Goal: Information Seeking & Learning: Learn about a topic

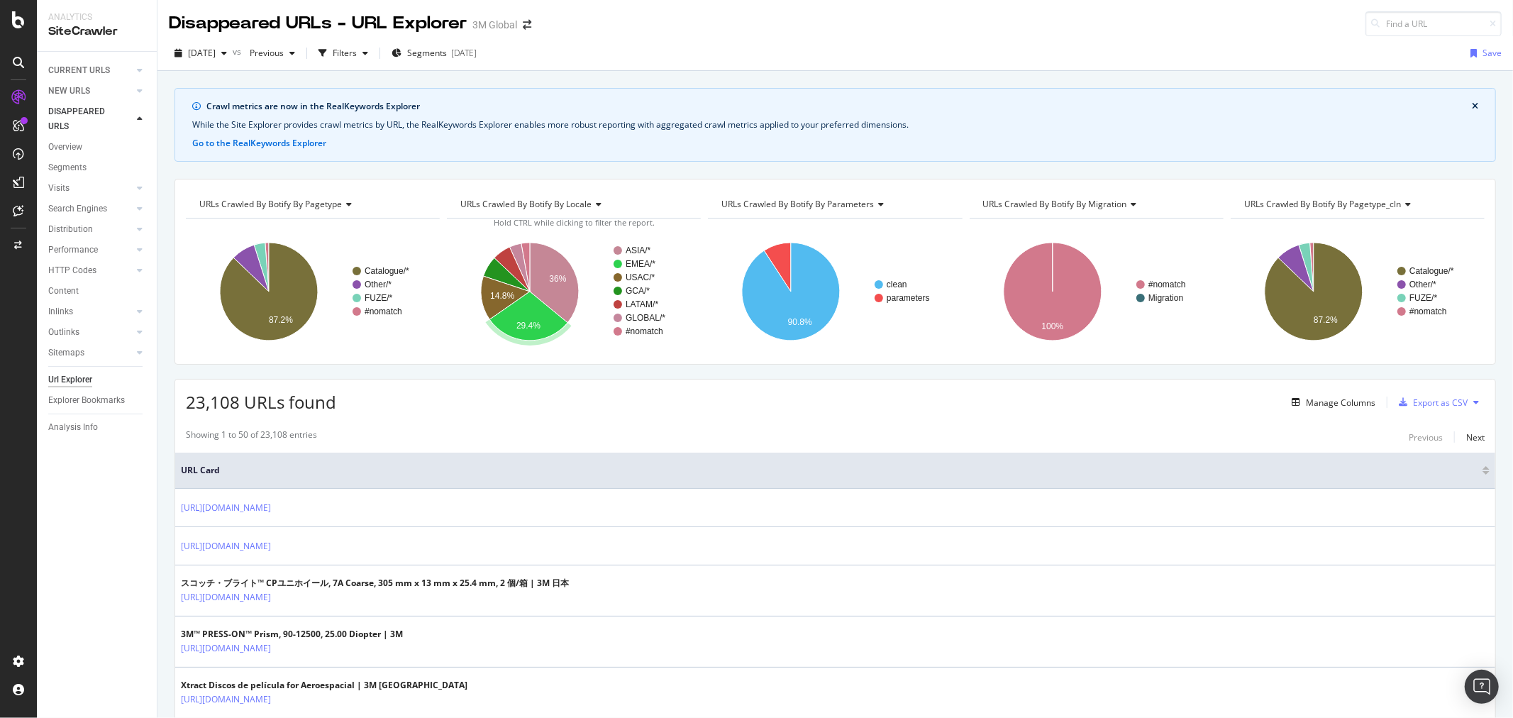
click at [1401, 203] on icon at bounding box center [1406, 204] width 10 height 9
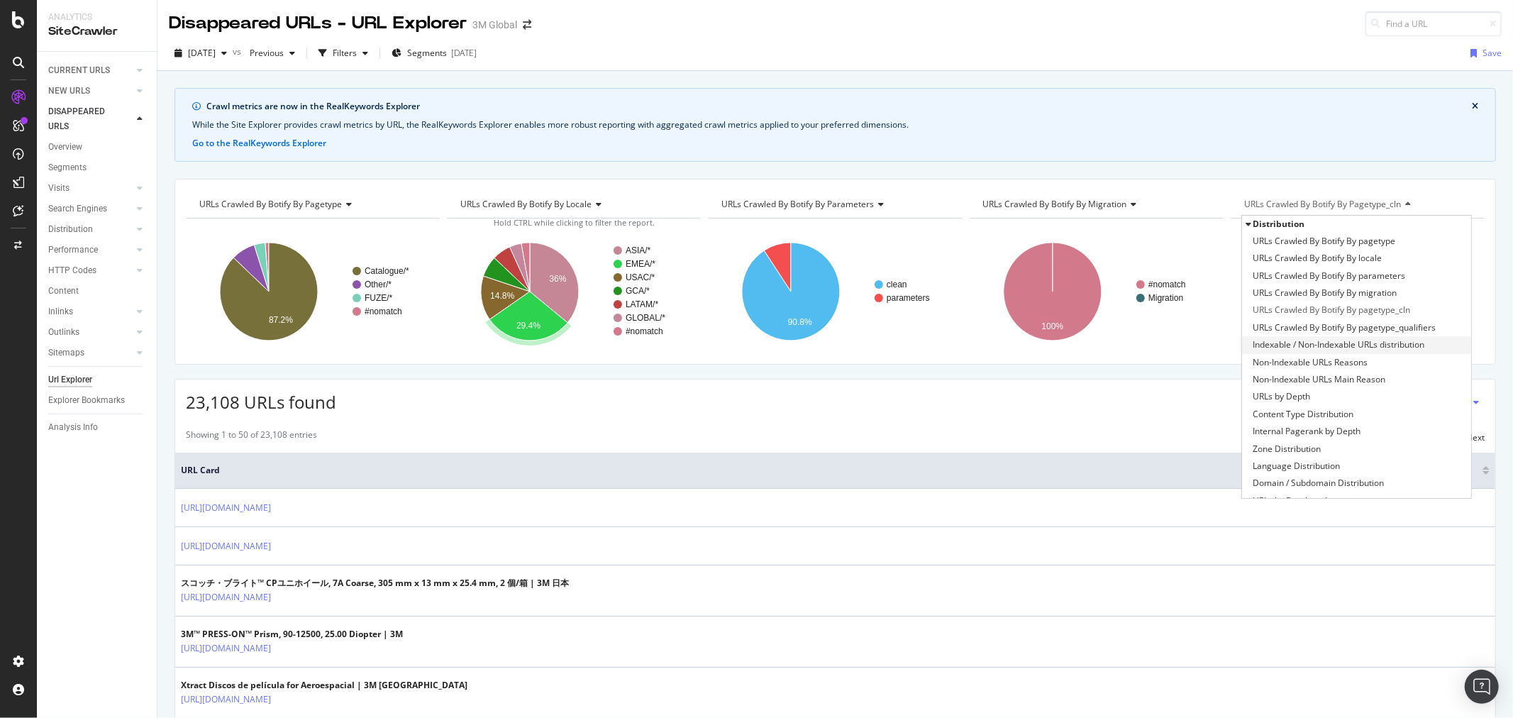
click at [1357, 339] on span "Indexable / Non-Indexable URLs distribution" at bounding box center [1338, 345] width 172 height 14
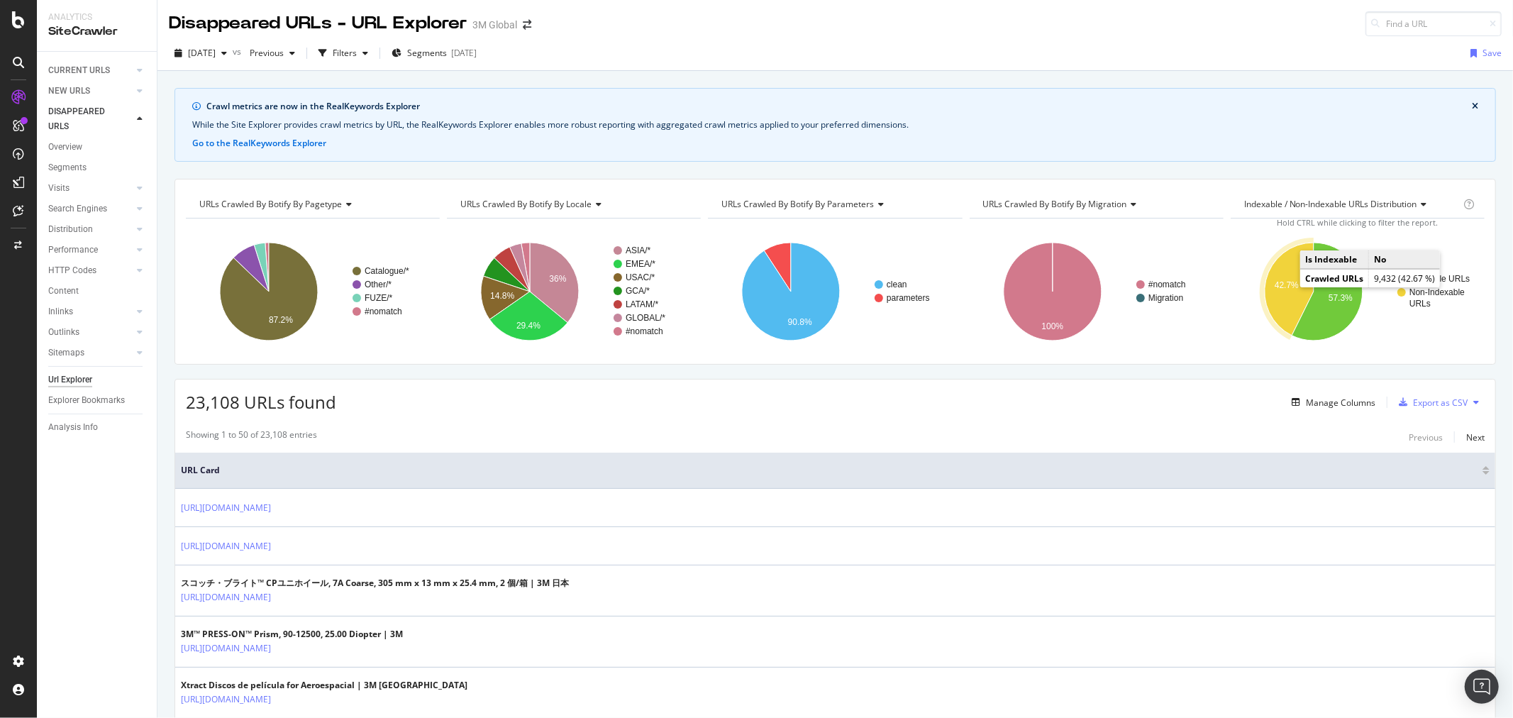
click at [1275, 282] on text "42.7%" at bounding box center [1286, 285] width 24 height 10
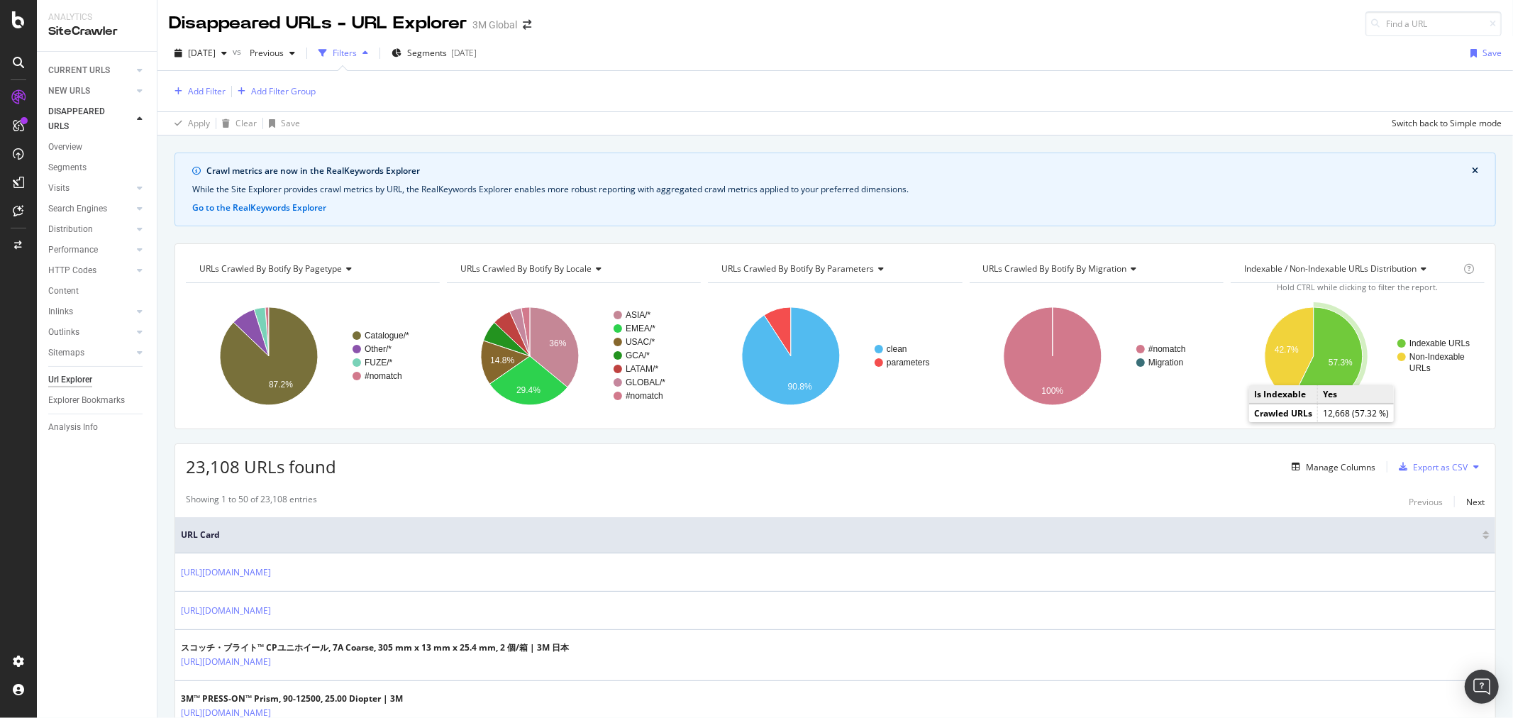
click at [1328, 367] on text "57.3%" at bounding box center [1340, 362] width 24 height 10
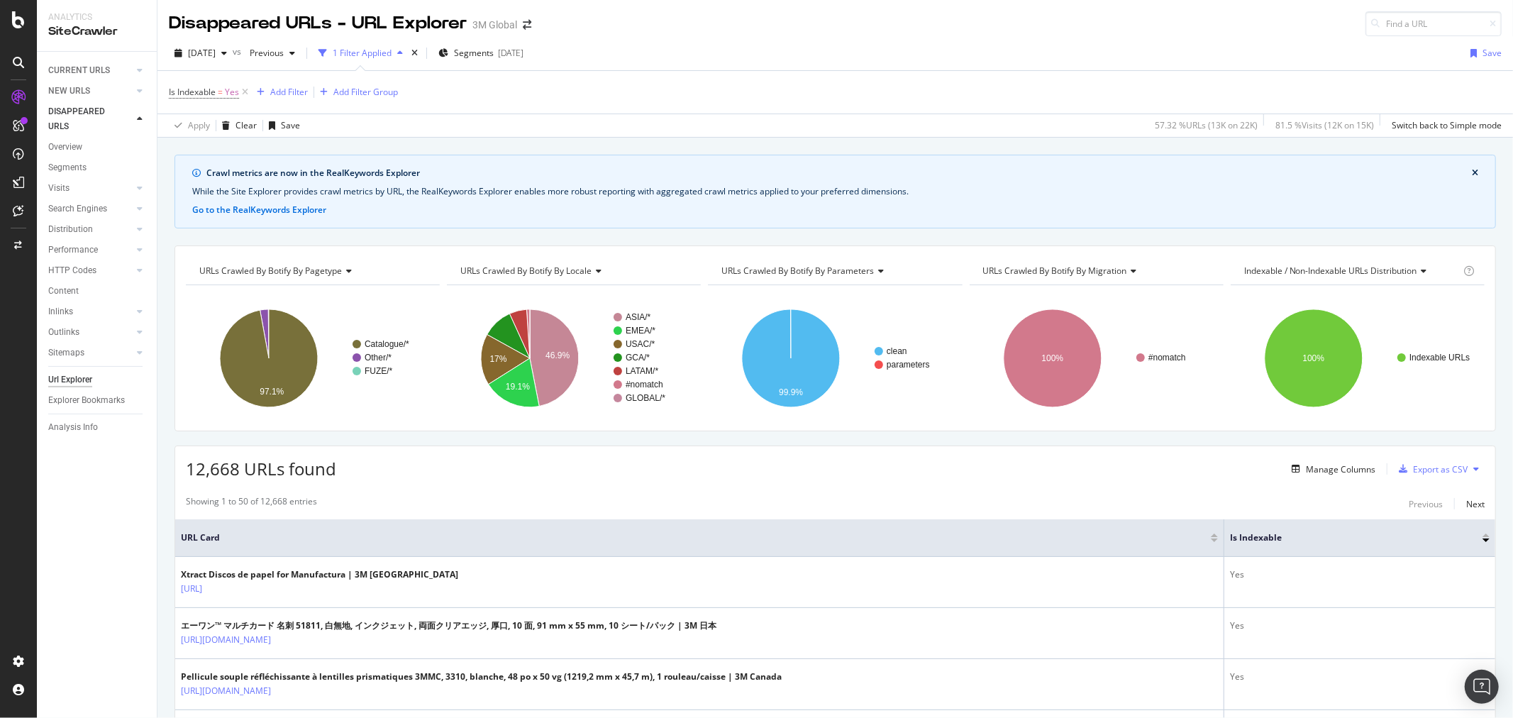
click at [1127, 269] on icon at bounding box center [1132, 271] width 10 height 9
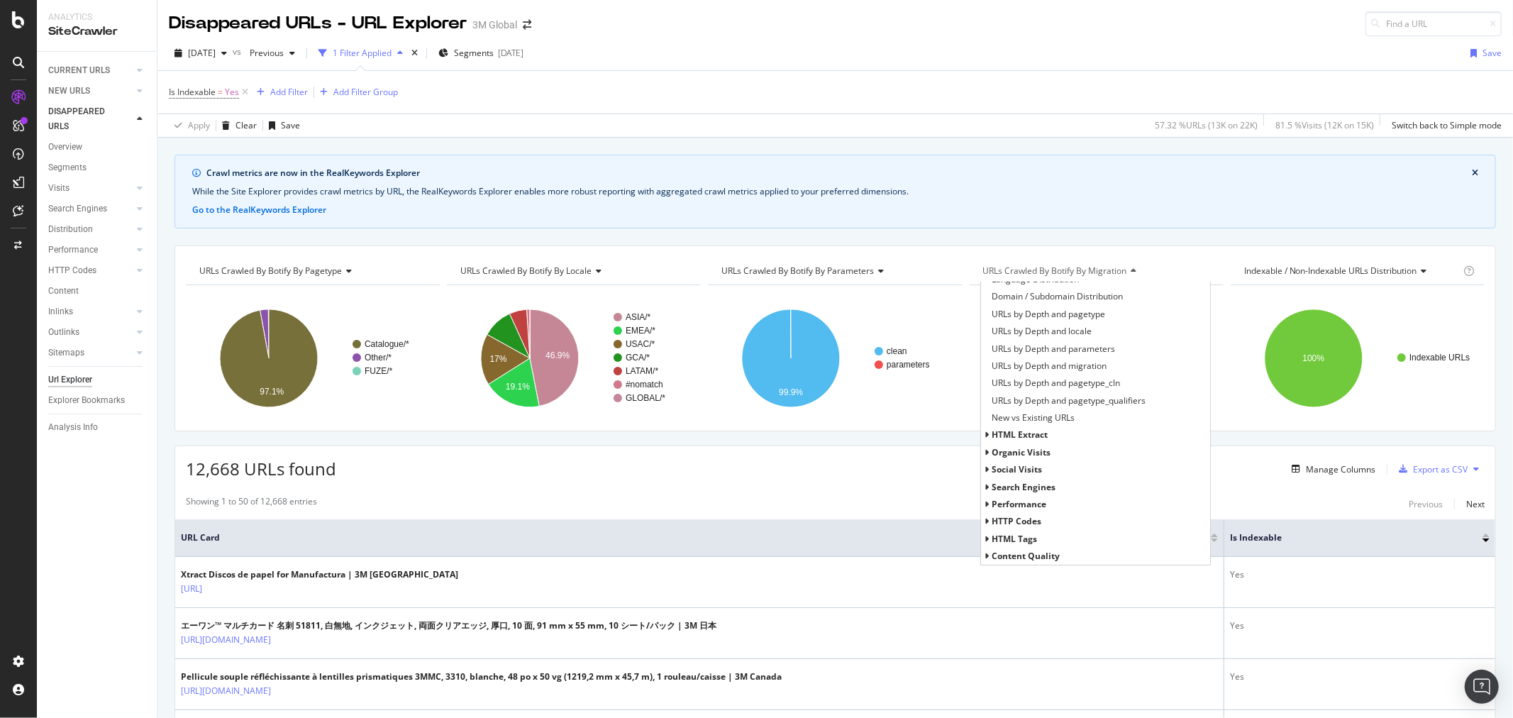
scroll to position [305, 0]
click at [984, 384] on icon at bounding box center [986, 383] width 5 height 9
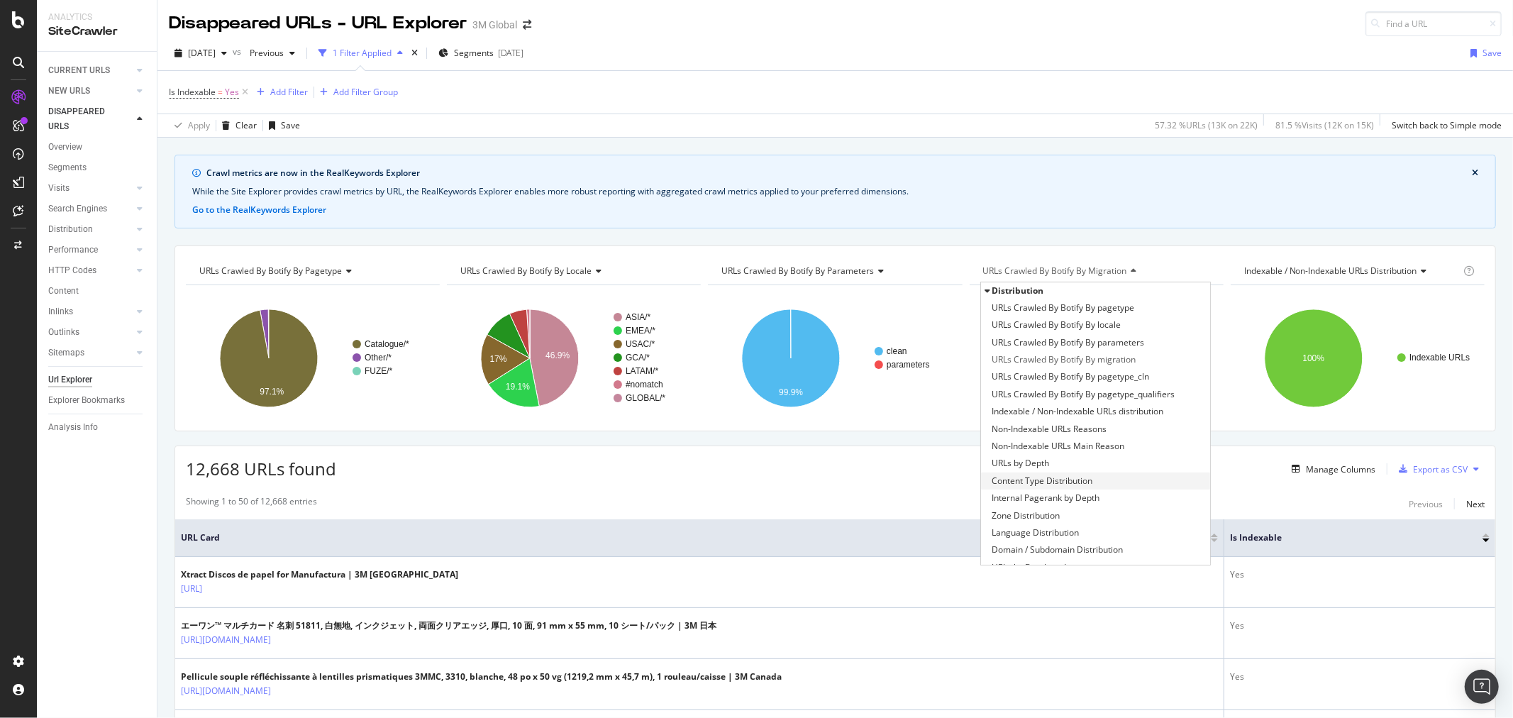
scroll to position [79, 0]
click at [1123, 469] on div "Domain / Subdomain Distribution" at bounding box center [1095, 470] width 229 height 17
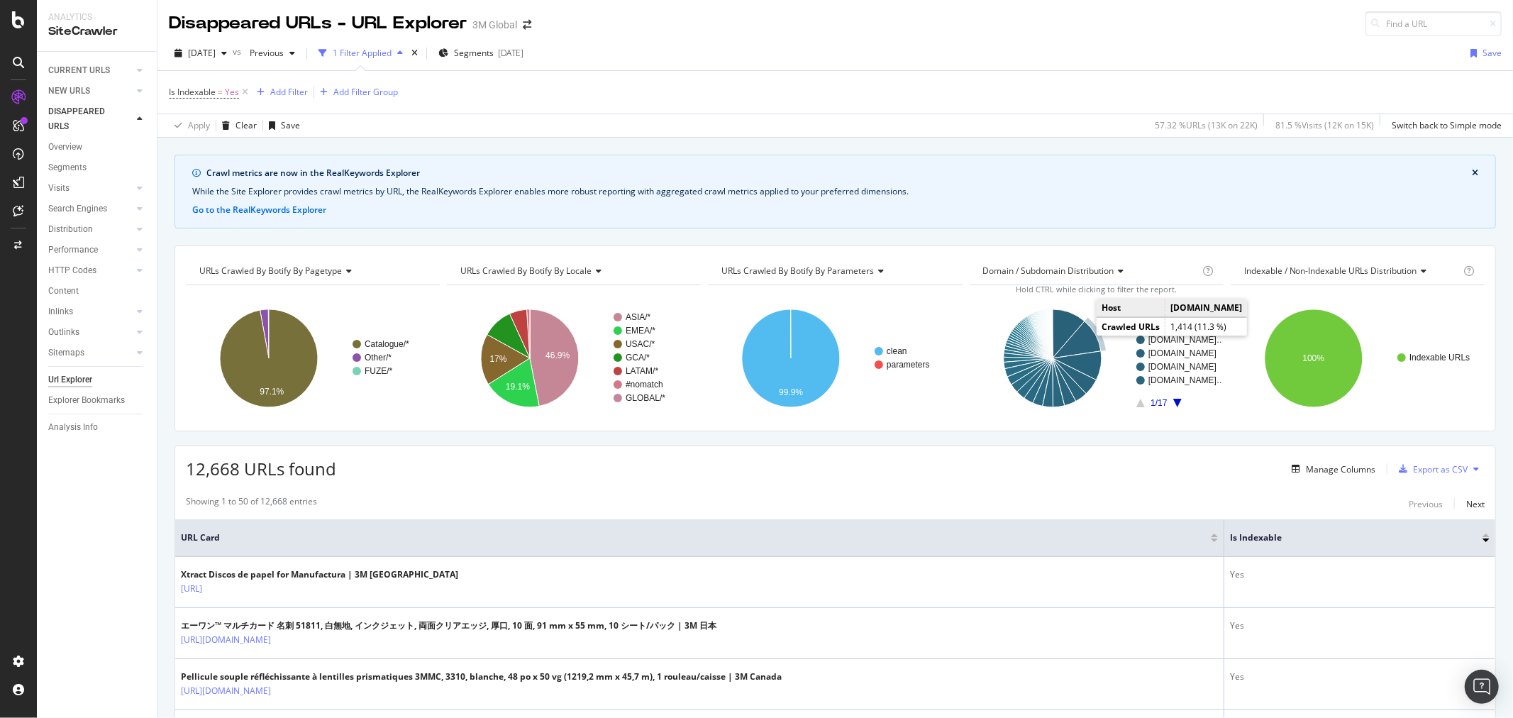
click at [1076, 338] on icon "A chart." at bounding box center [1076, 339] width 48 height 37
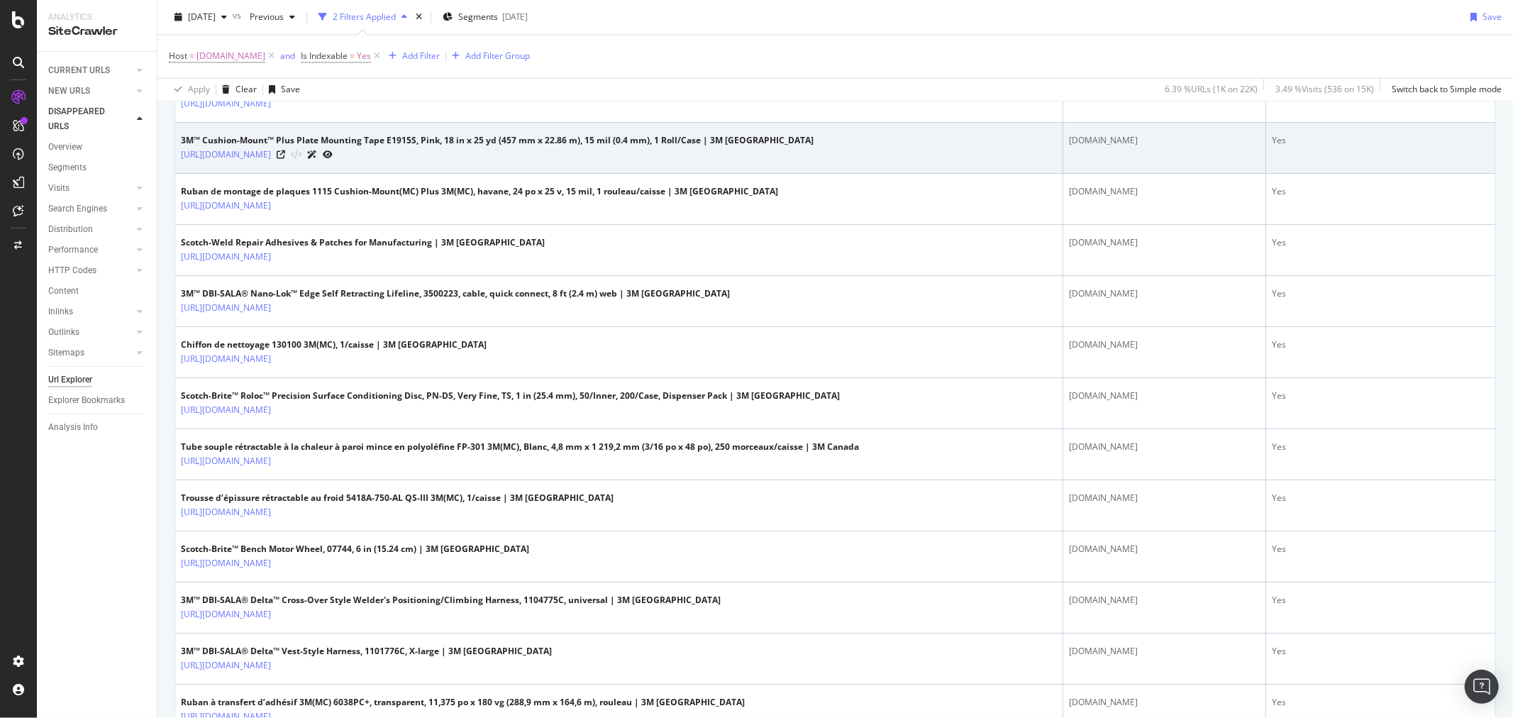
scroll to position [2490, 0]
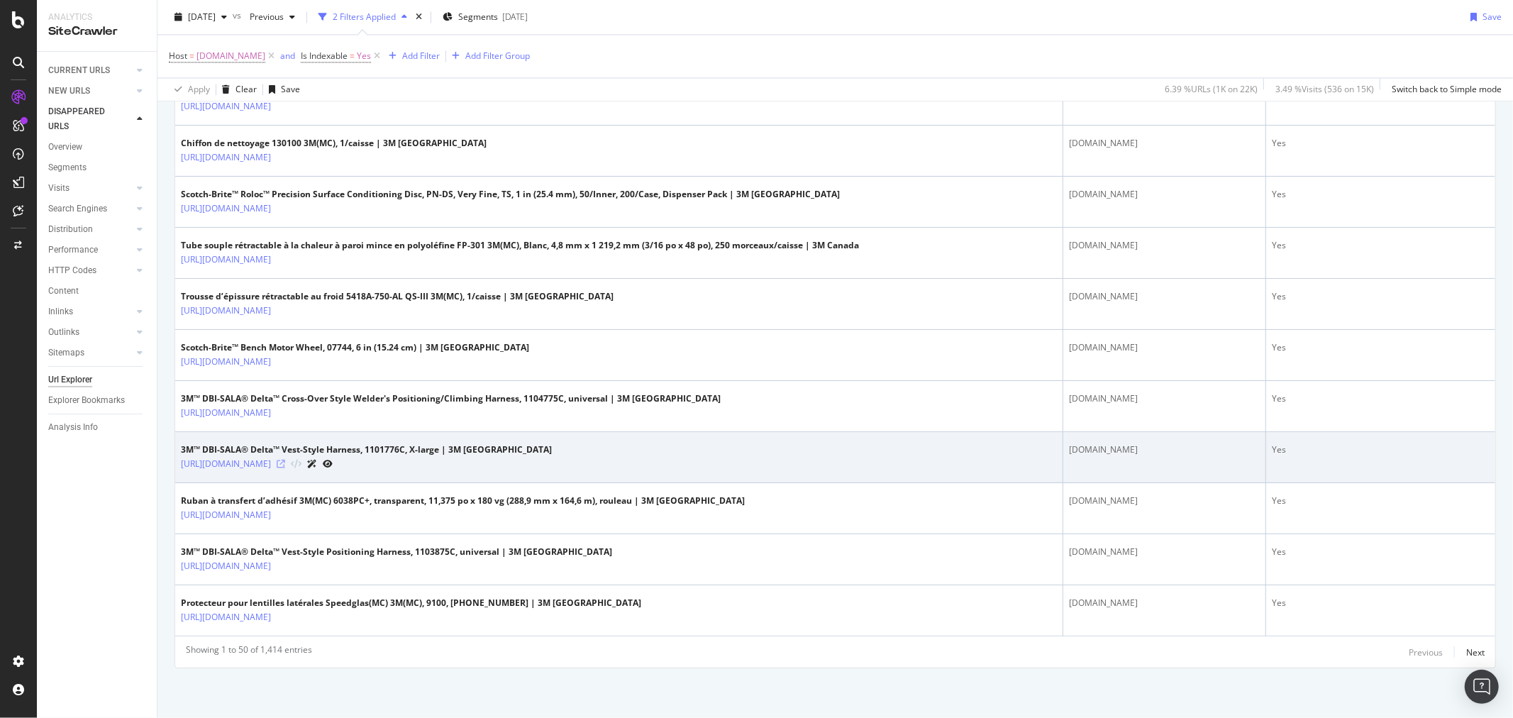
click at [285, 464] on icon at bounding box center [281, 464] width 9 height 9
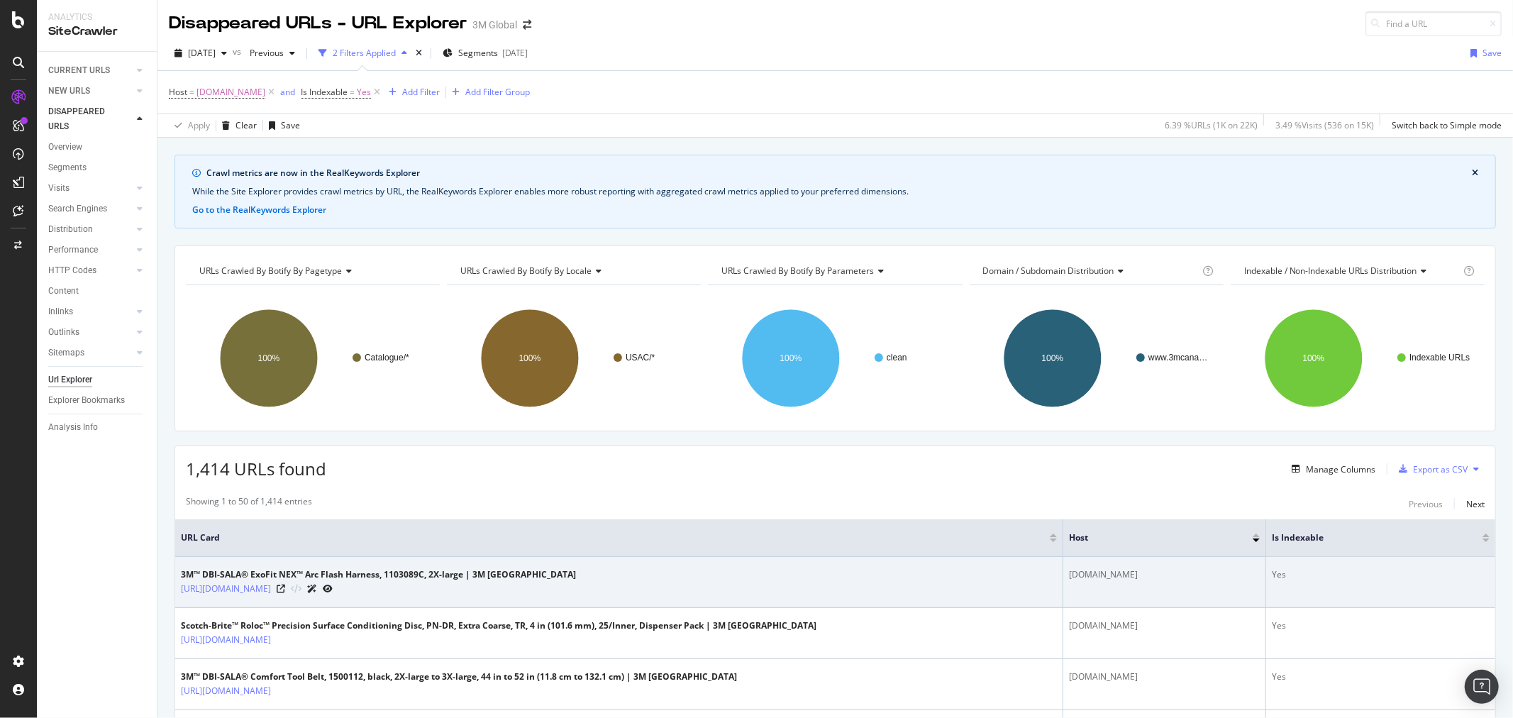
scroll to position [157, 0]
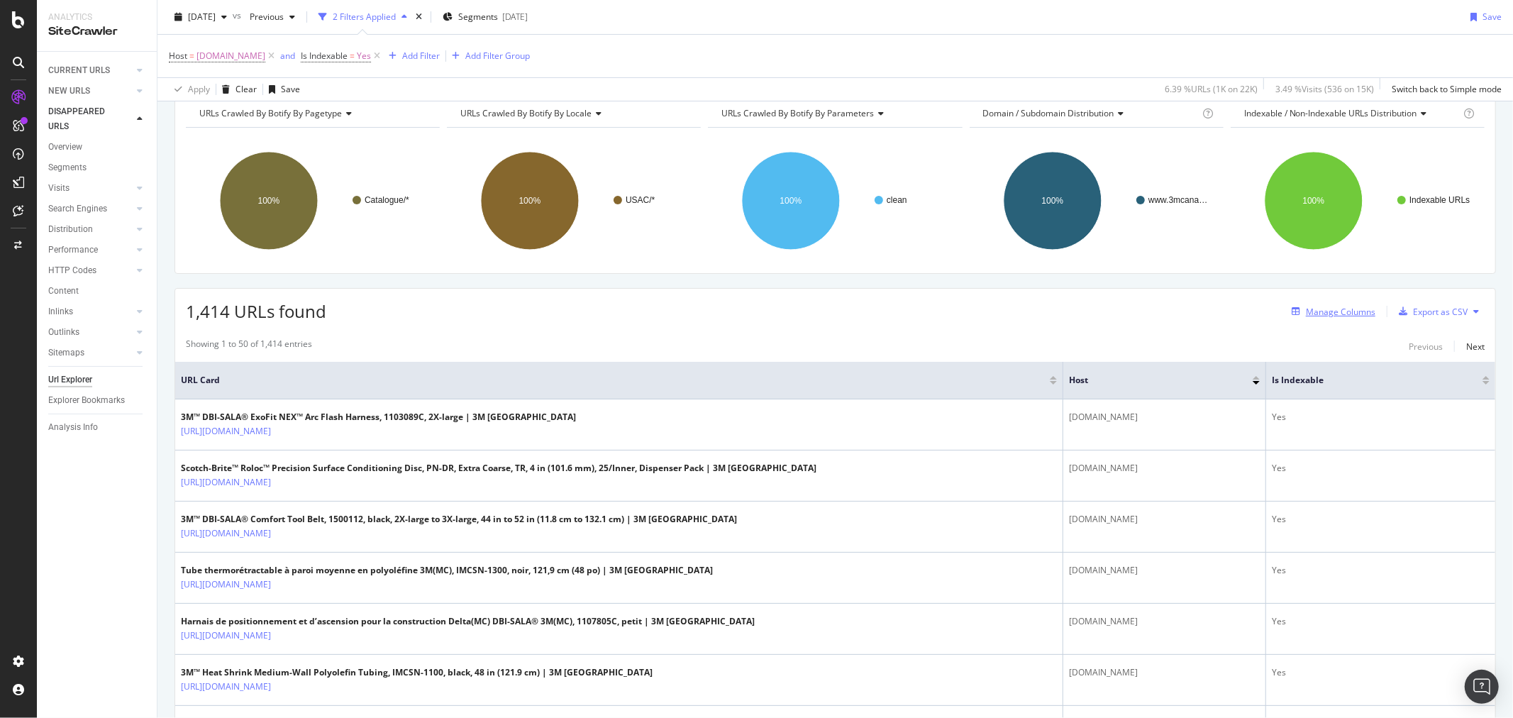
click at [1347, 310] on div "Manage Columns" at bounding box center [1340, 312] width 69 height 12
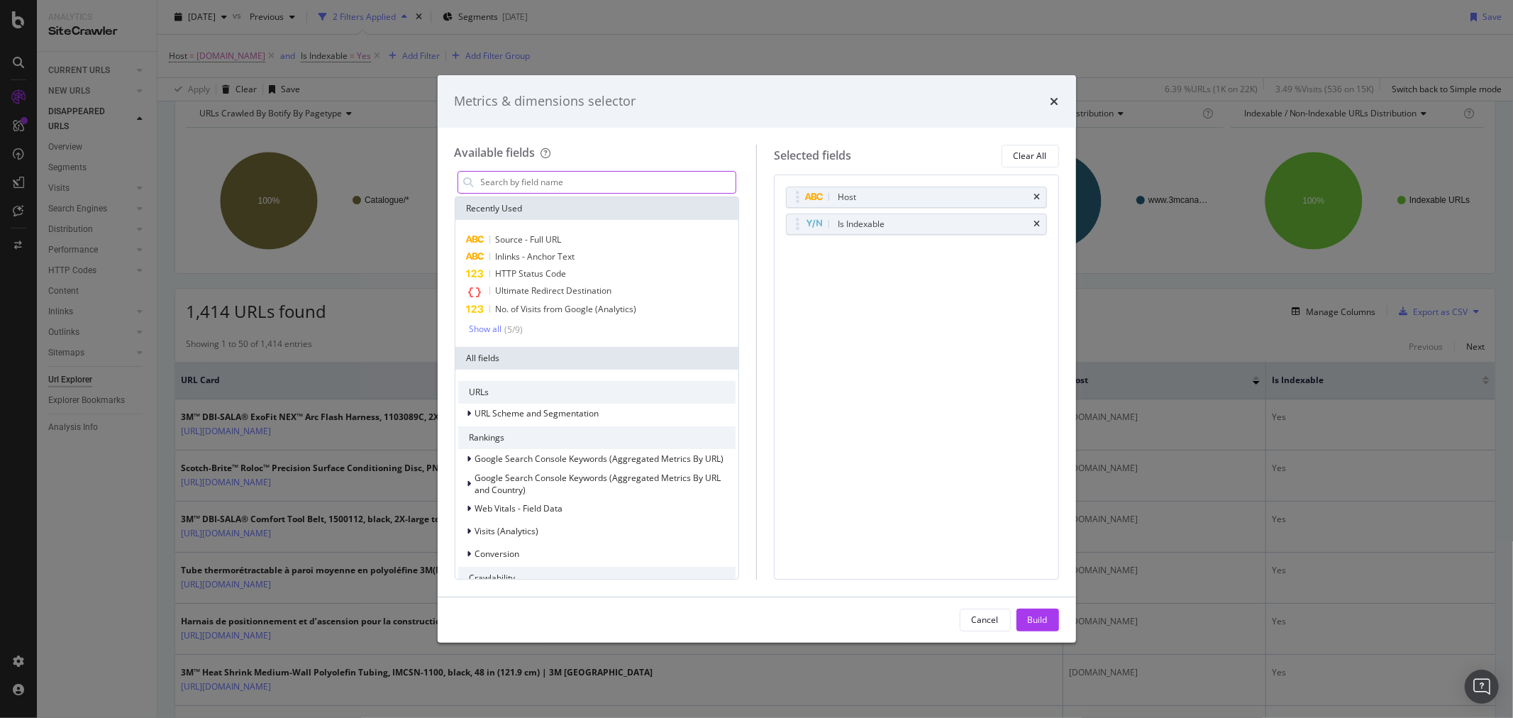
click at [594, 178] on input "modal" at bounding box center [607, 182] width 257 height 21
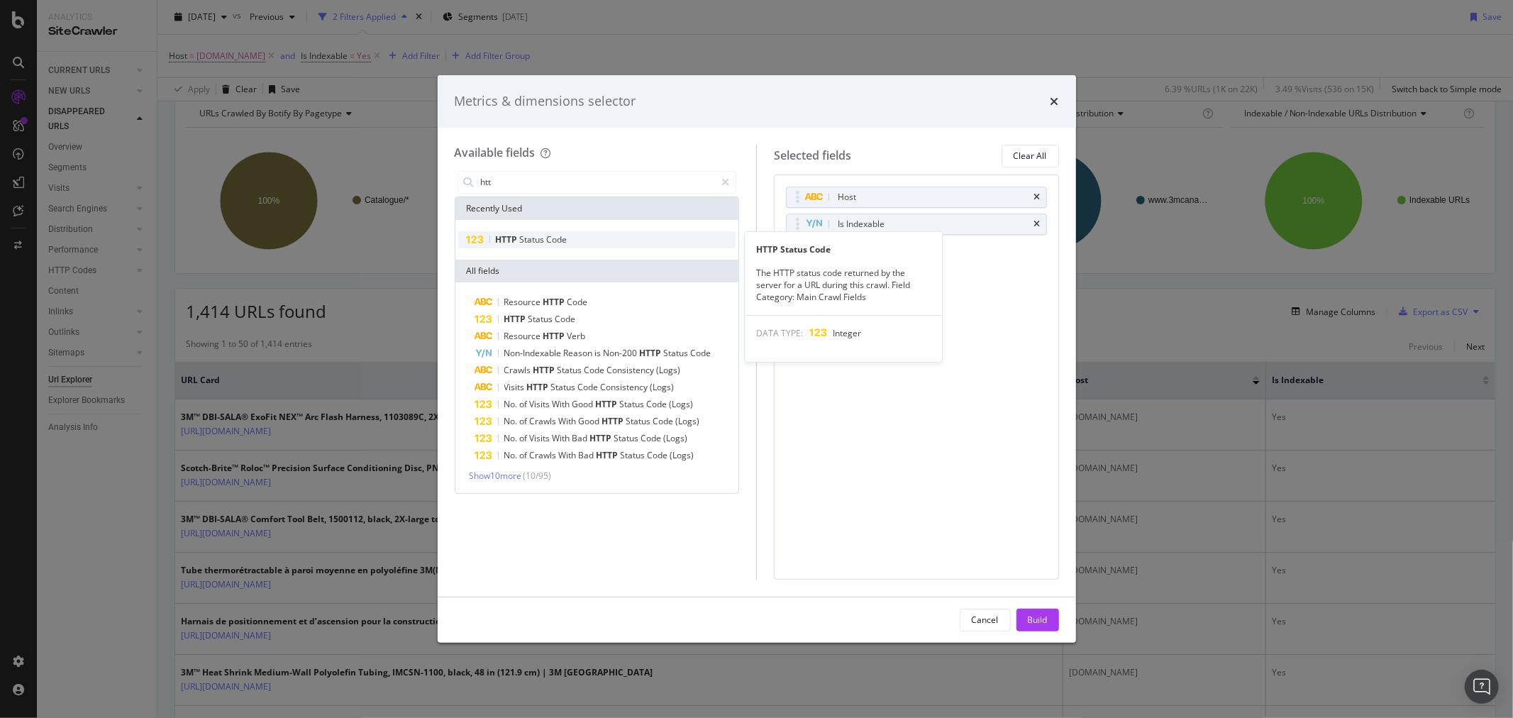
type input "htt"
click at [550, 233] on span "Code" at bounding box center [557, 239] width 21 height 12
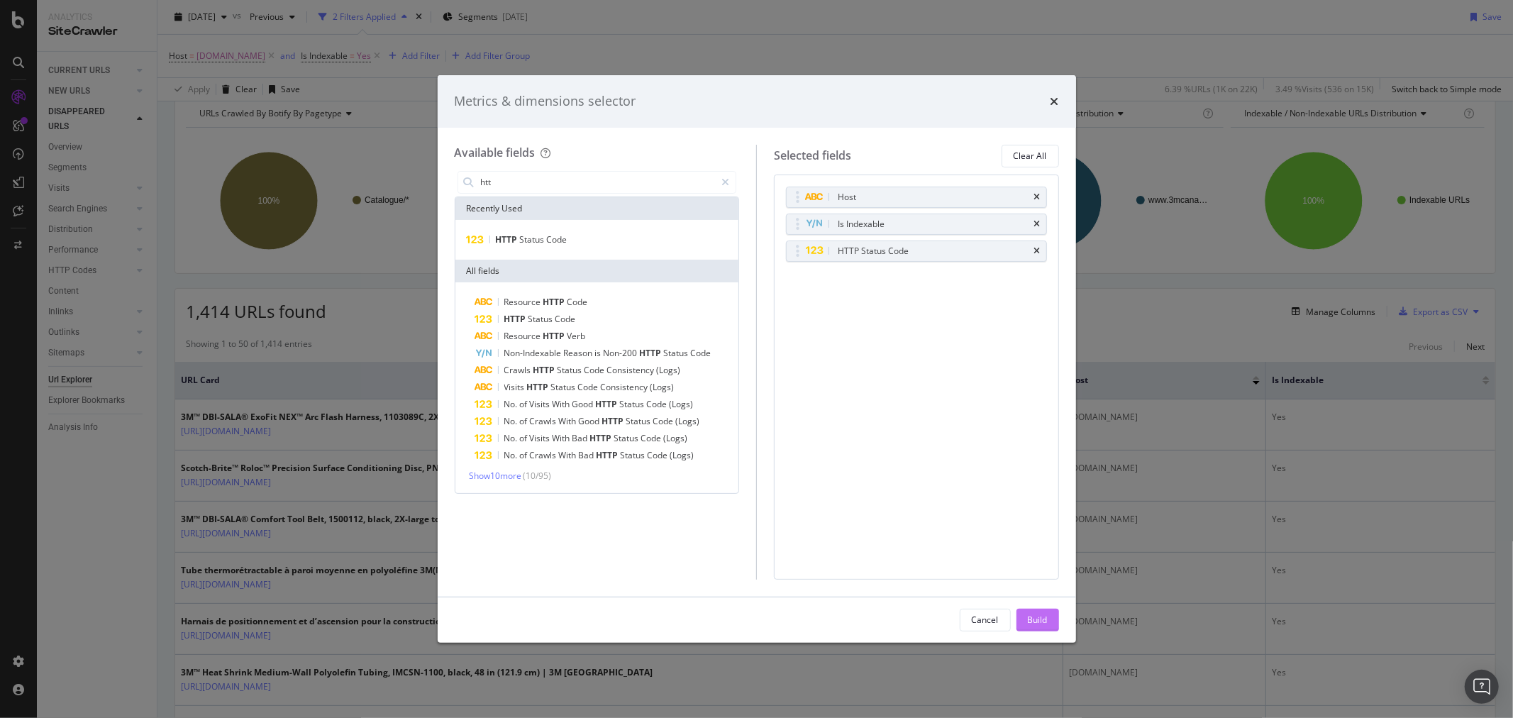
click at [1033, 613] on div "Build" at bounding box center [1038, 619] width 20 height 12
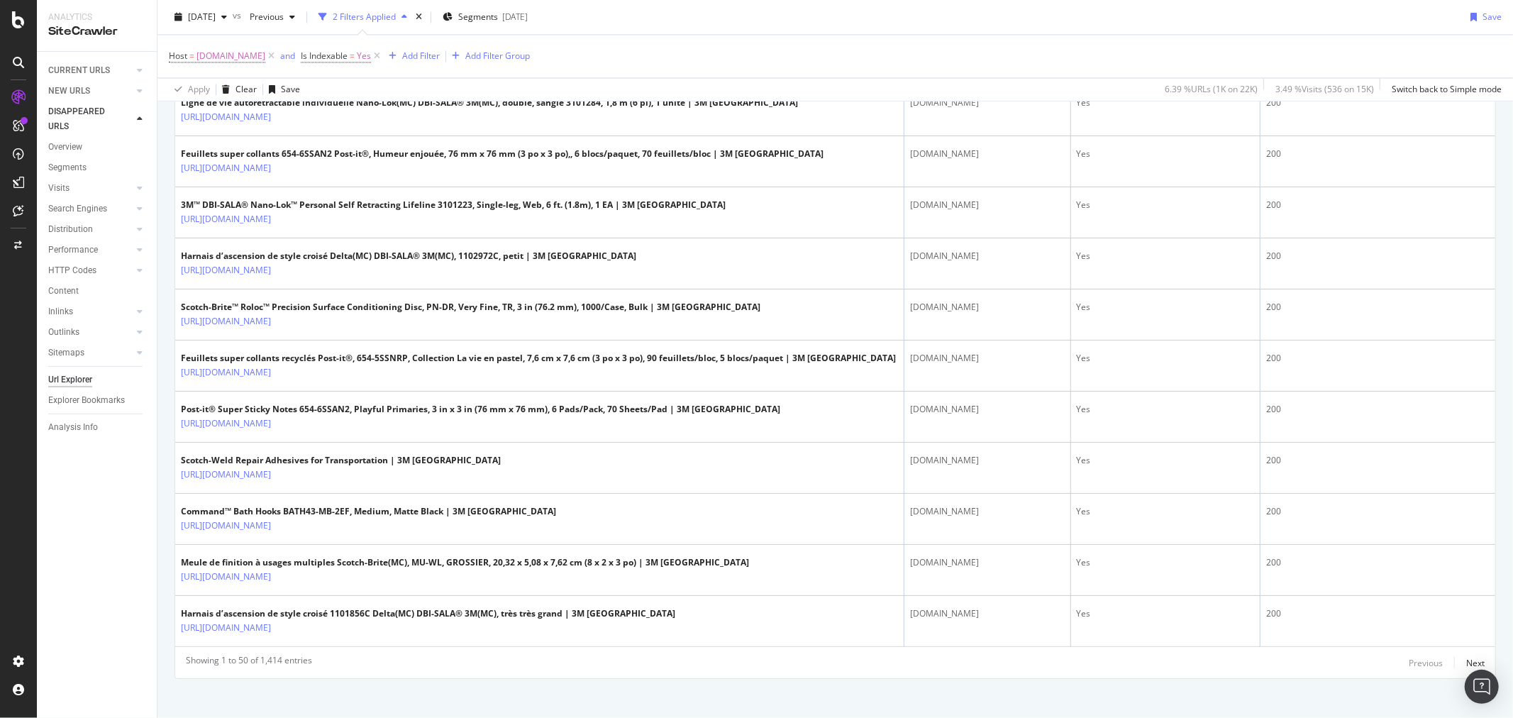
scroll to position [2490, 0]
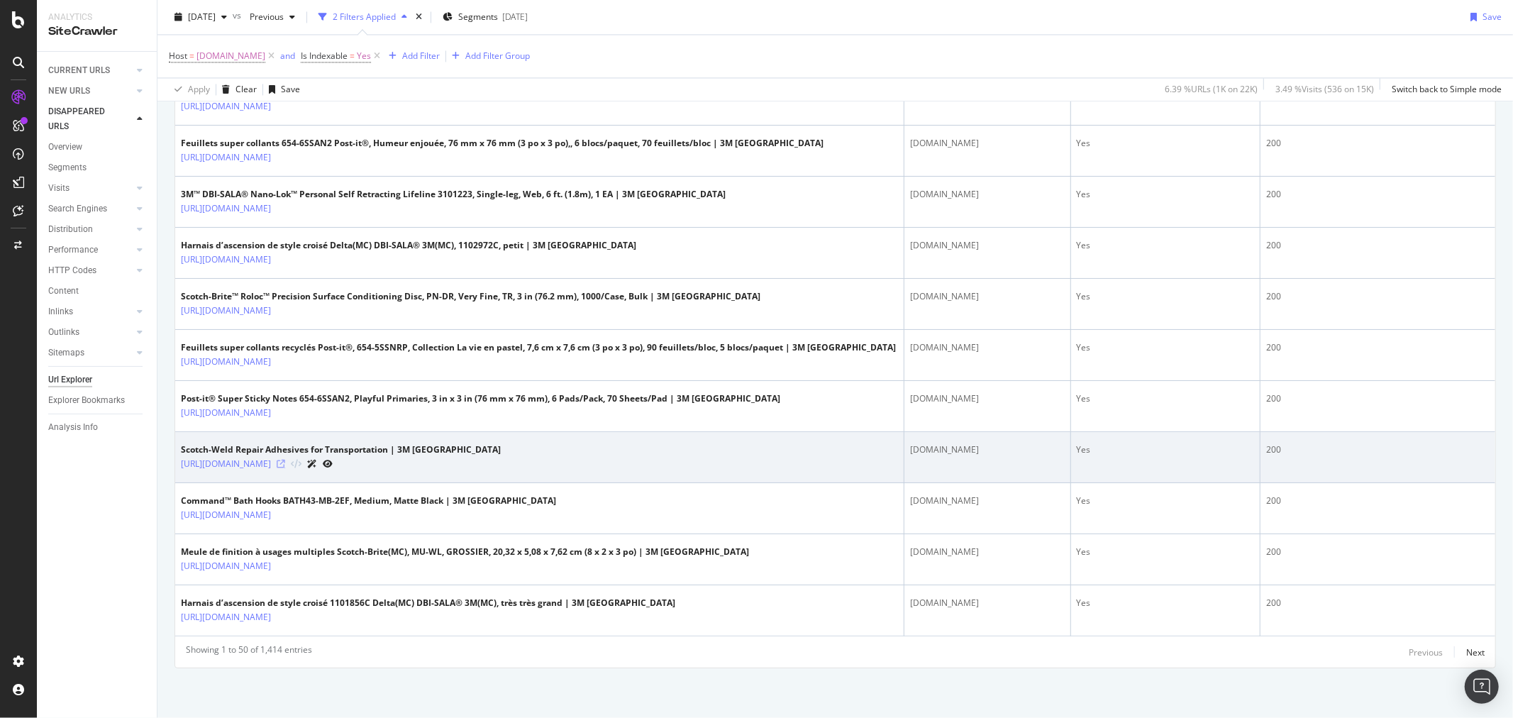
click at [285, 462] on icon at bounding box center [281, 464] width 9 height 9
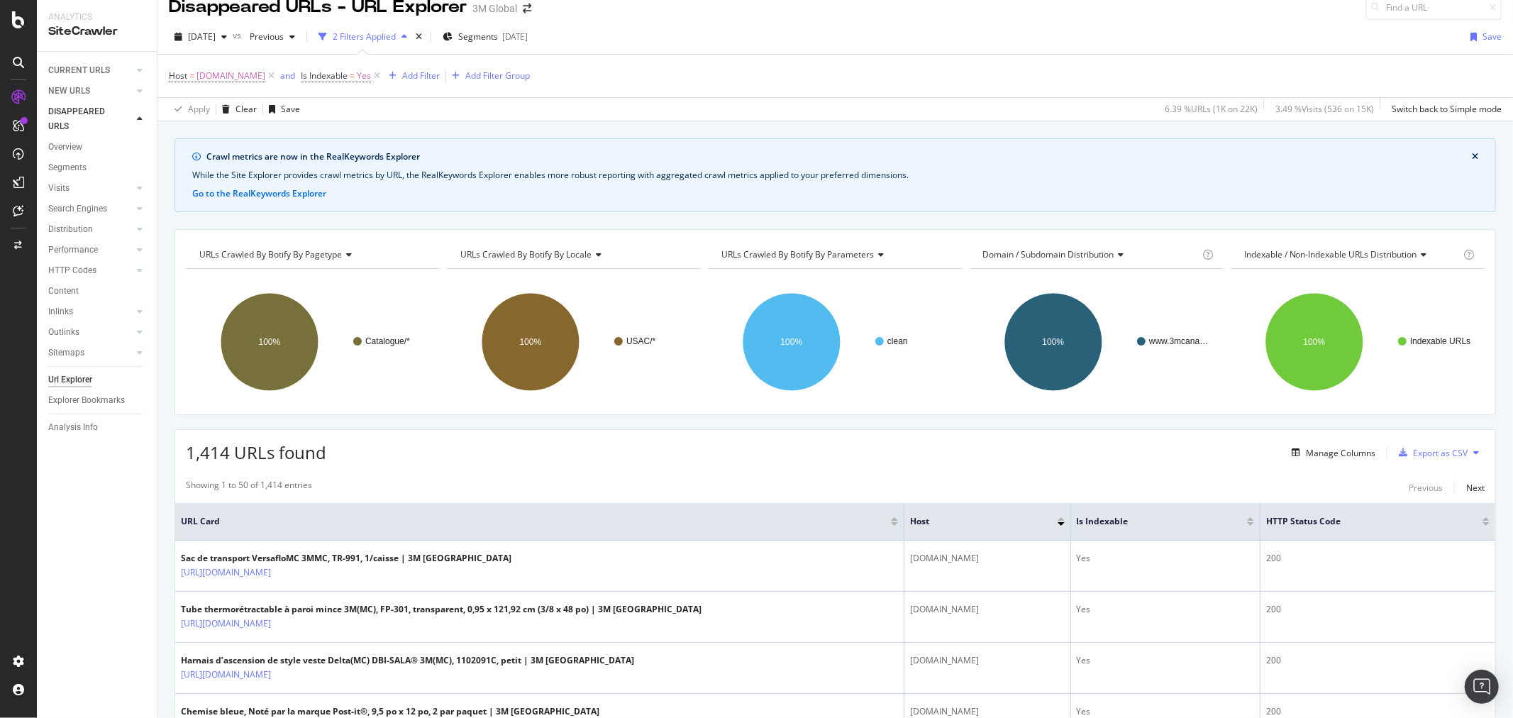
scroll to position [0, 0]
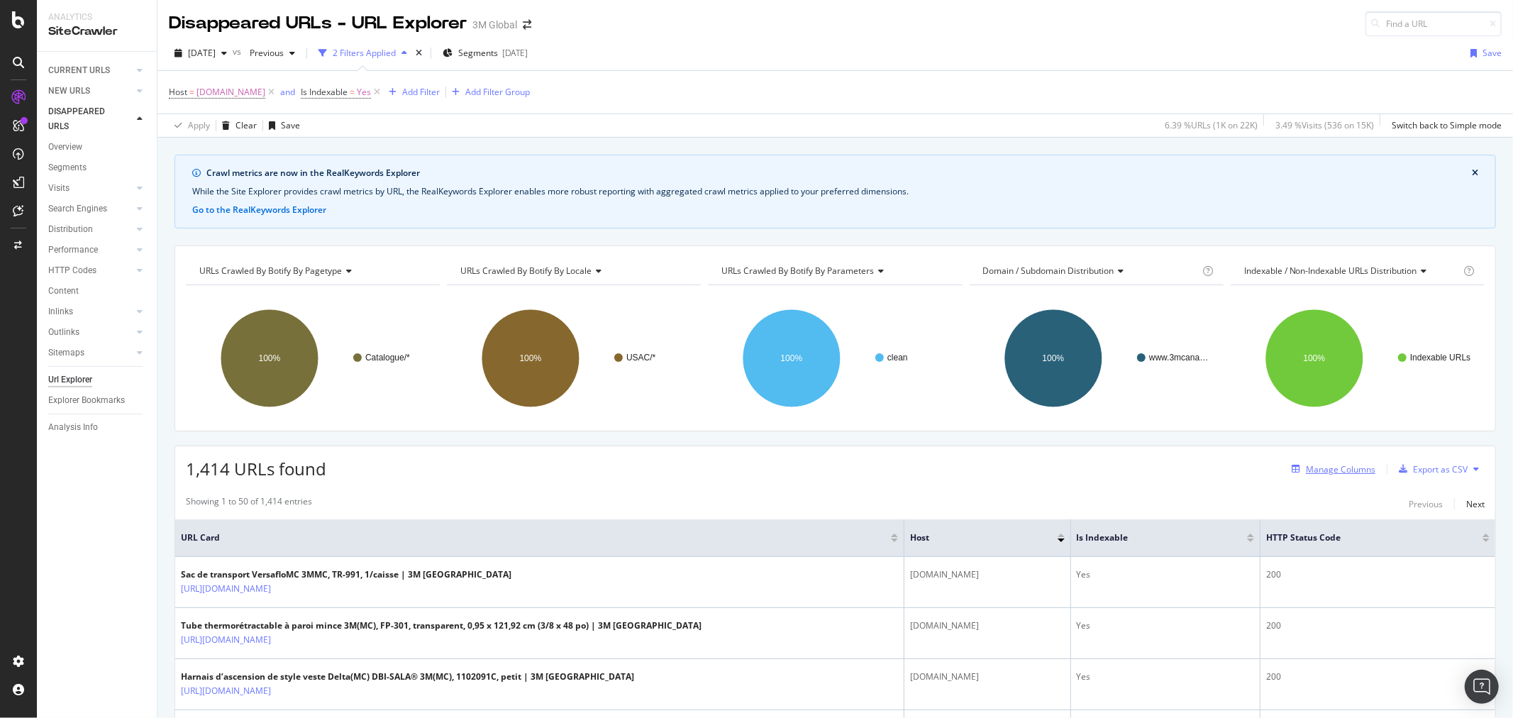
click at [1337, 470] on div "Manage Columns" at bounding box center [1340, 469] width 69 height 12
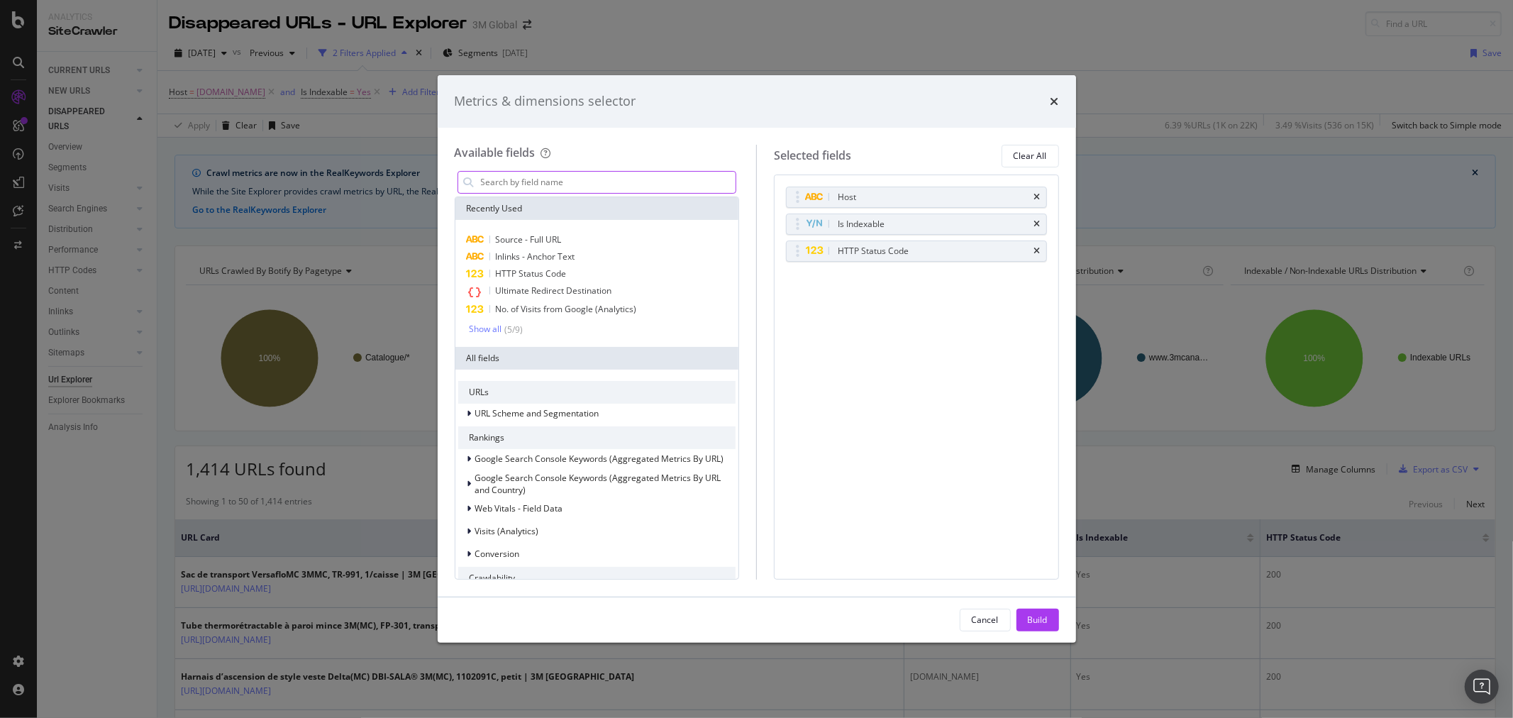
click at [615, 182] on input "modal" at bounding box center [607, 182] width 257 height 21
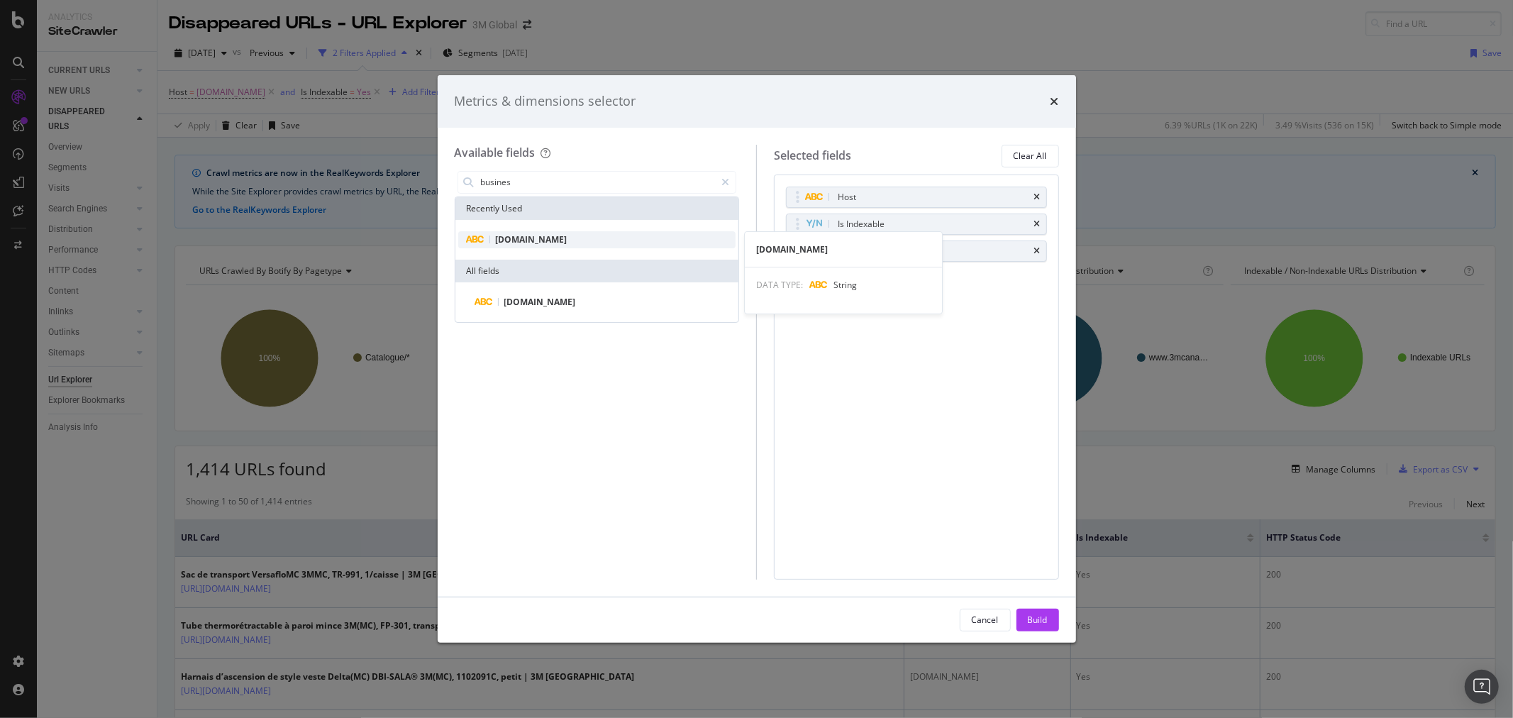
type input "busines"
click at [557, 243] on span "[DOMAIN_NAME]" at bounding box center [532, 239] width 72 height 12
drag, startPoint x: 792, startPoint y: 279, endPoint x: 795, endPoint y: 239, distance: 39.8
click at [796, 238] on body "Analytics SiteCrawler CURRENT URLS Overview Movements Segments Visits Analysis …" at bounding box center [756, 359] width 1513 height 718
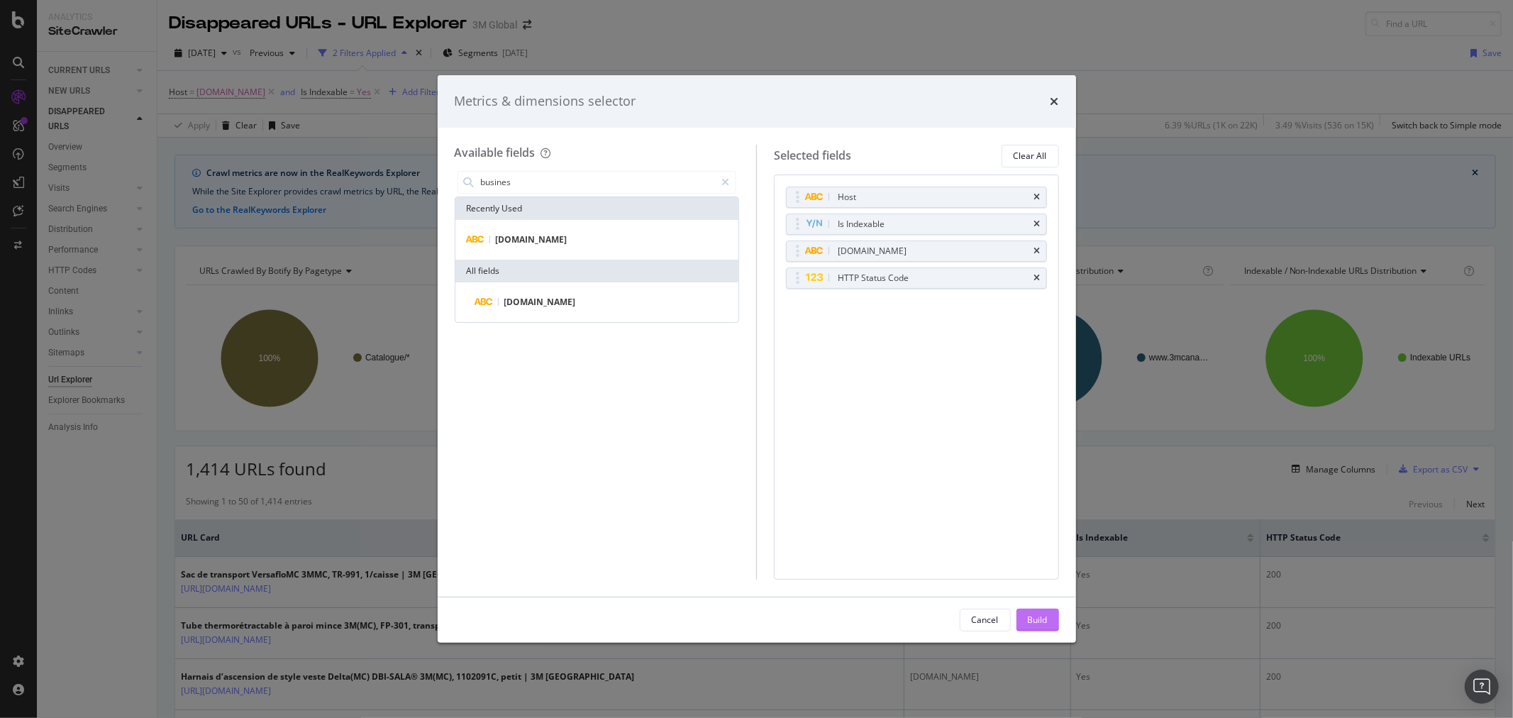
drag, startPoint x: 1038, startPoint y: 613, endPoint x: 1042, endPoint y: 607, distance: 7.7
click at [1037, 614] on div "Build" at bounding box center [1038, 619] width 20 height 12
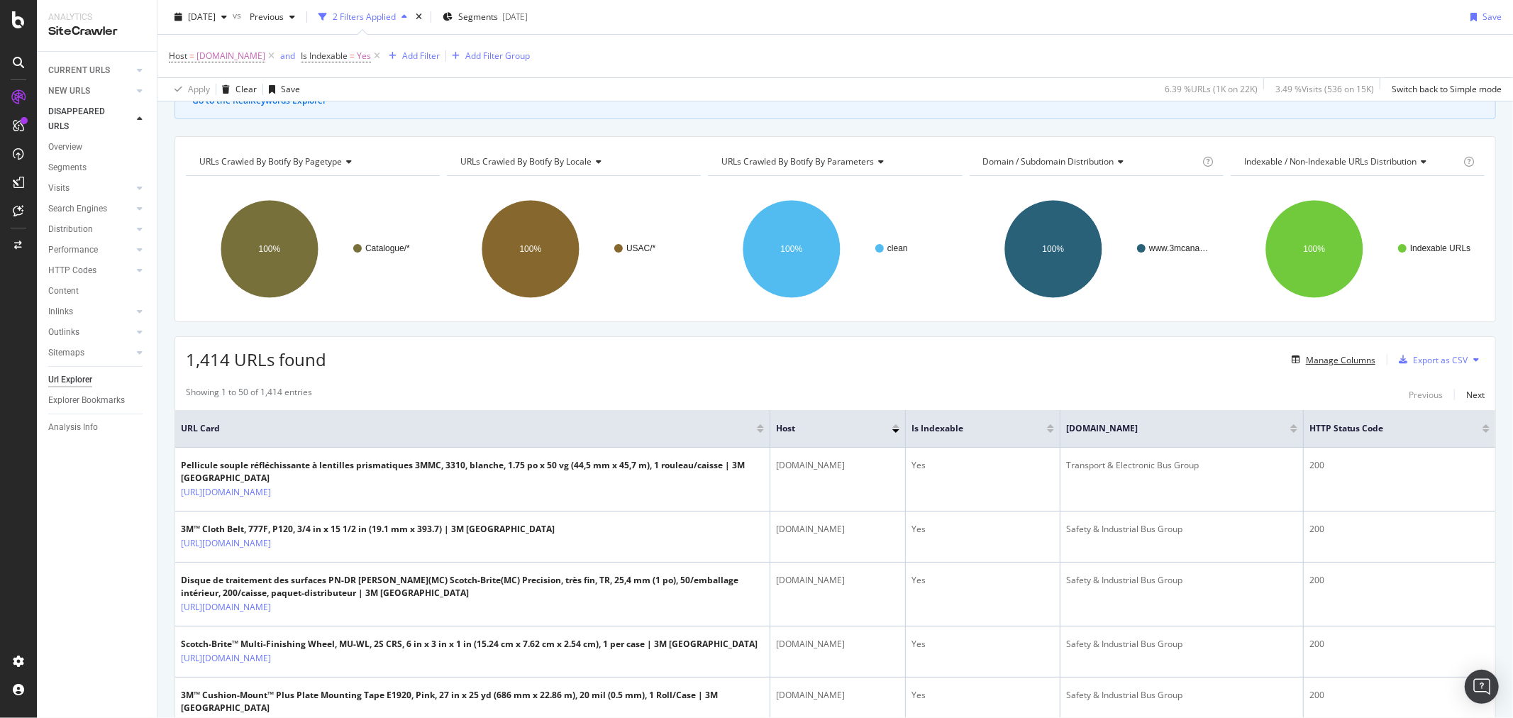
scroll to position [315, 0]
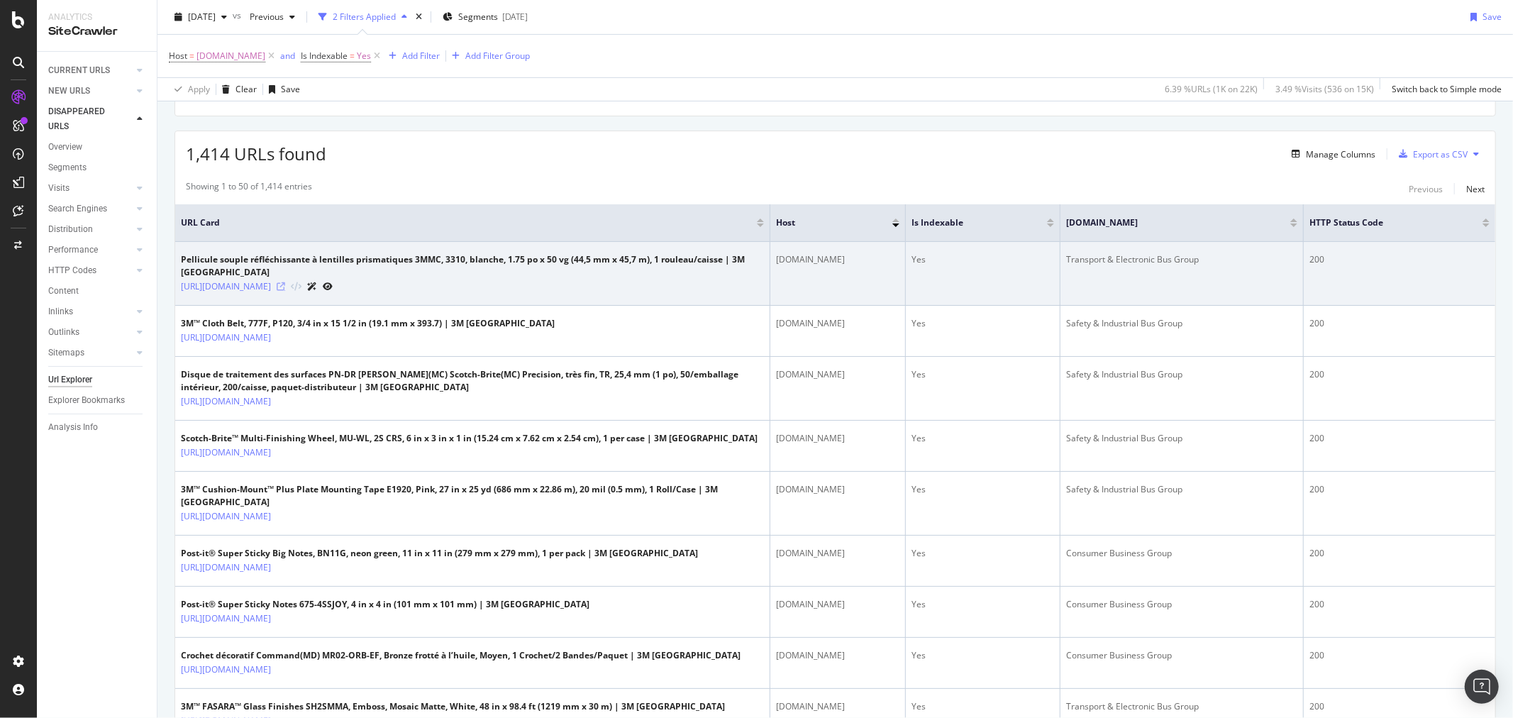
click at [285, 287] on icon at bounding box center [281, 286] width 9 height 9
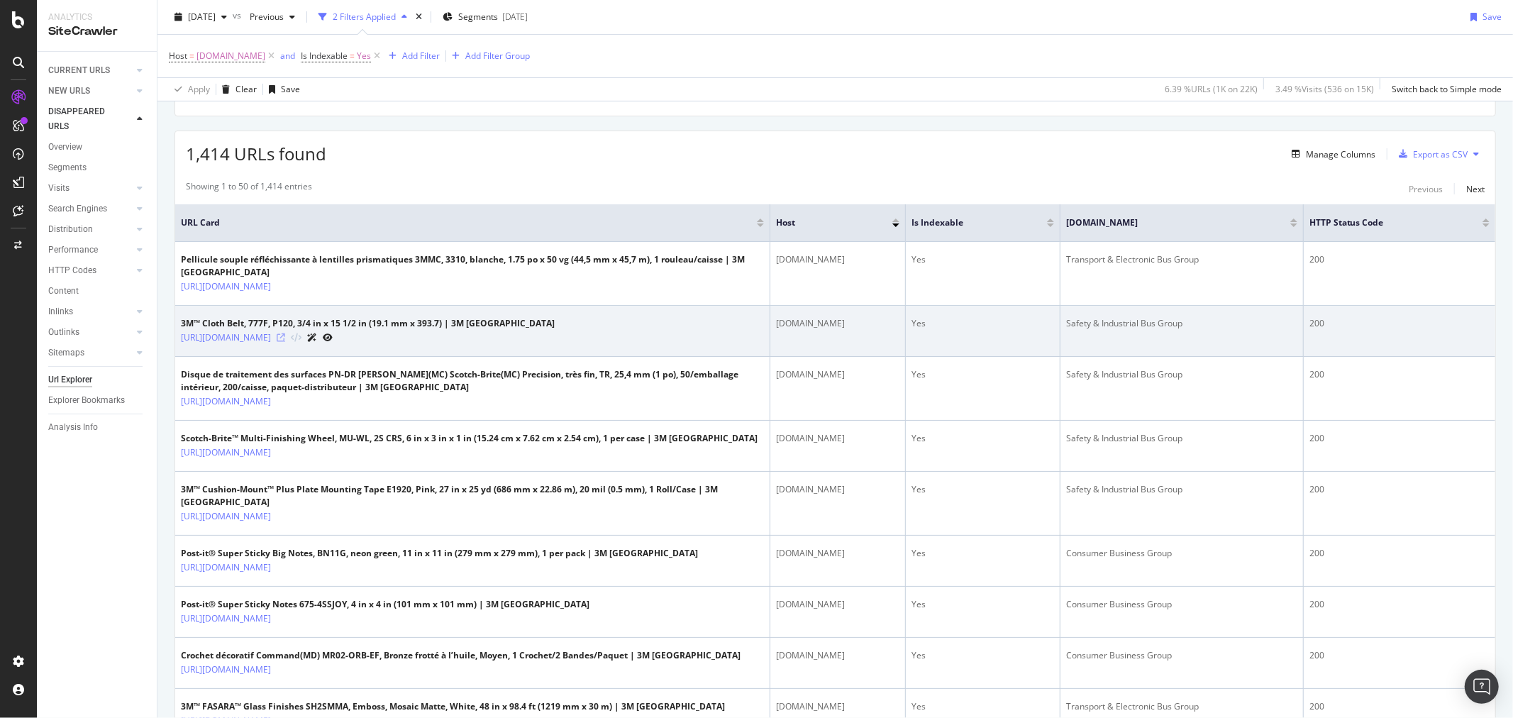
click at [285, 335] on icon at bounding box center [281, 337] width 9 height 9
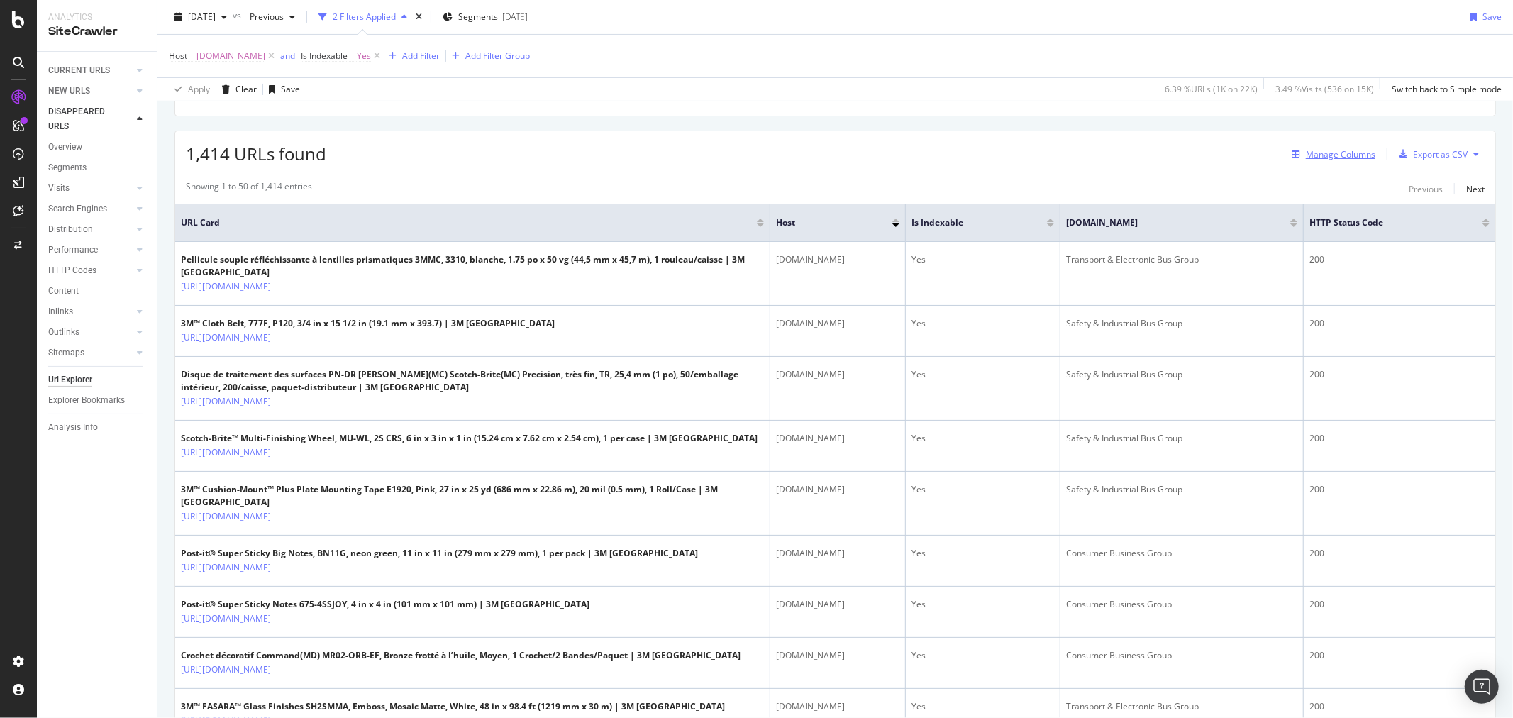
click at [1321, 156] on div "Manage Columns" at bounding box center [1340, 154] width 69 height 12
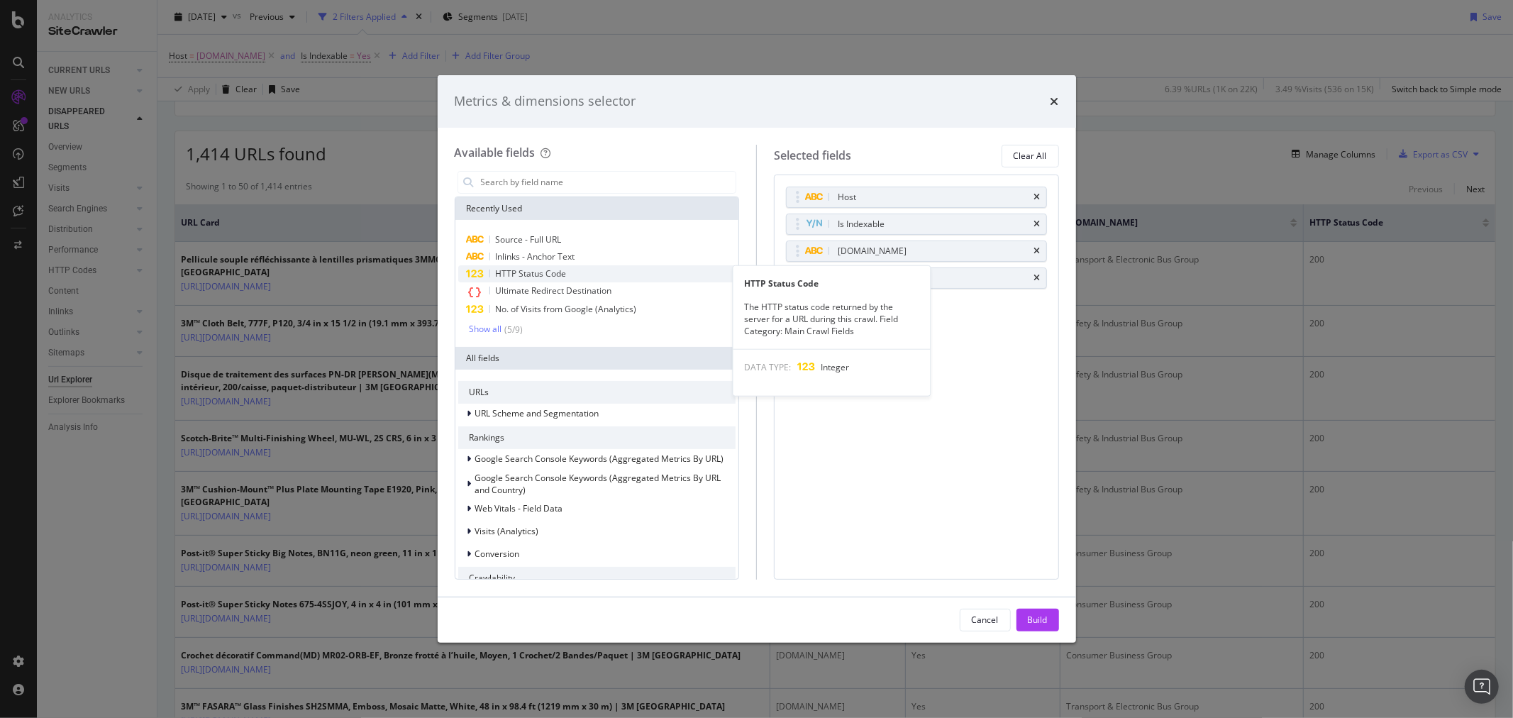
click at [569, 275] on div "HTTP Status Code" at bounding box center [597, 273] width 278 height 17
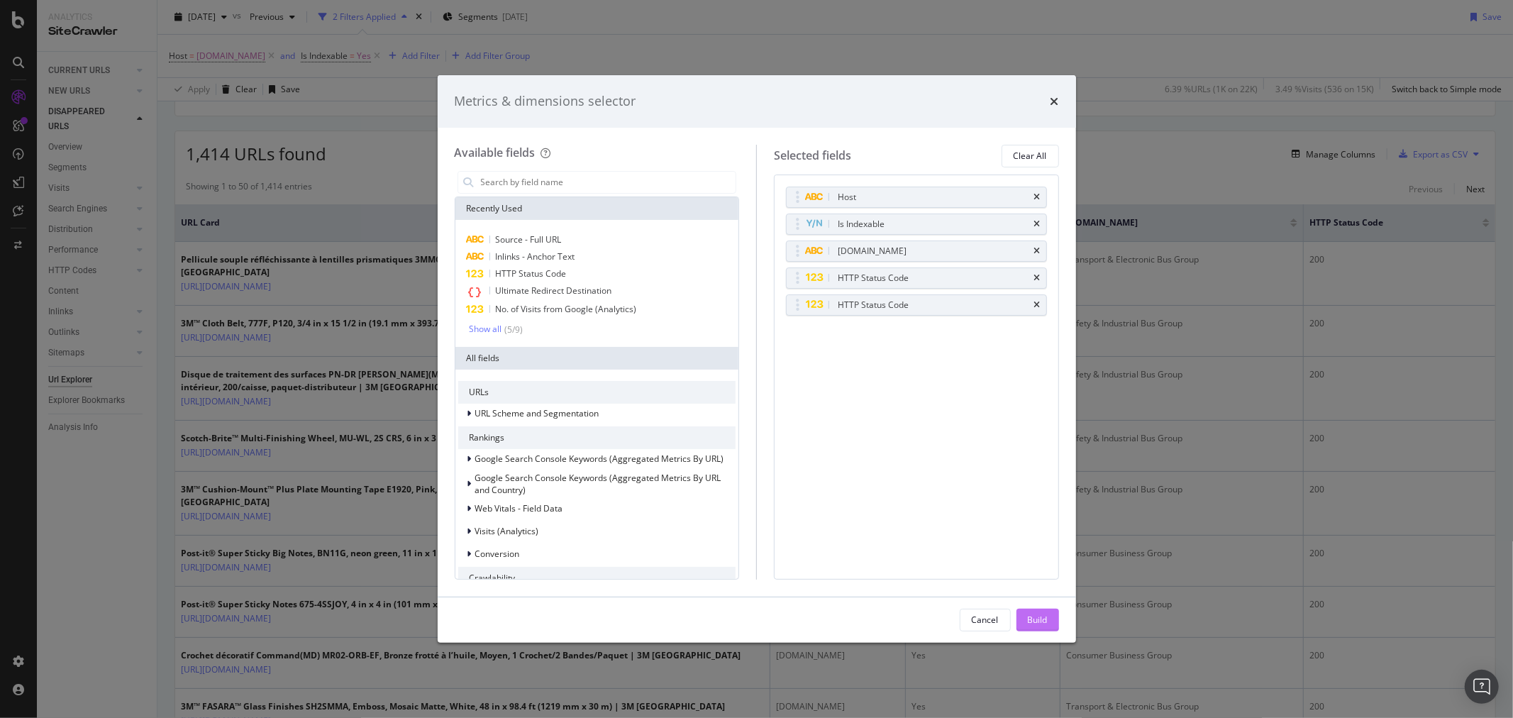
click at [1045, 618] on div "Build" at bounding box center [1038, 619] width 20 height 12
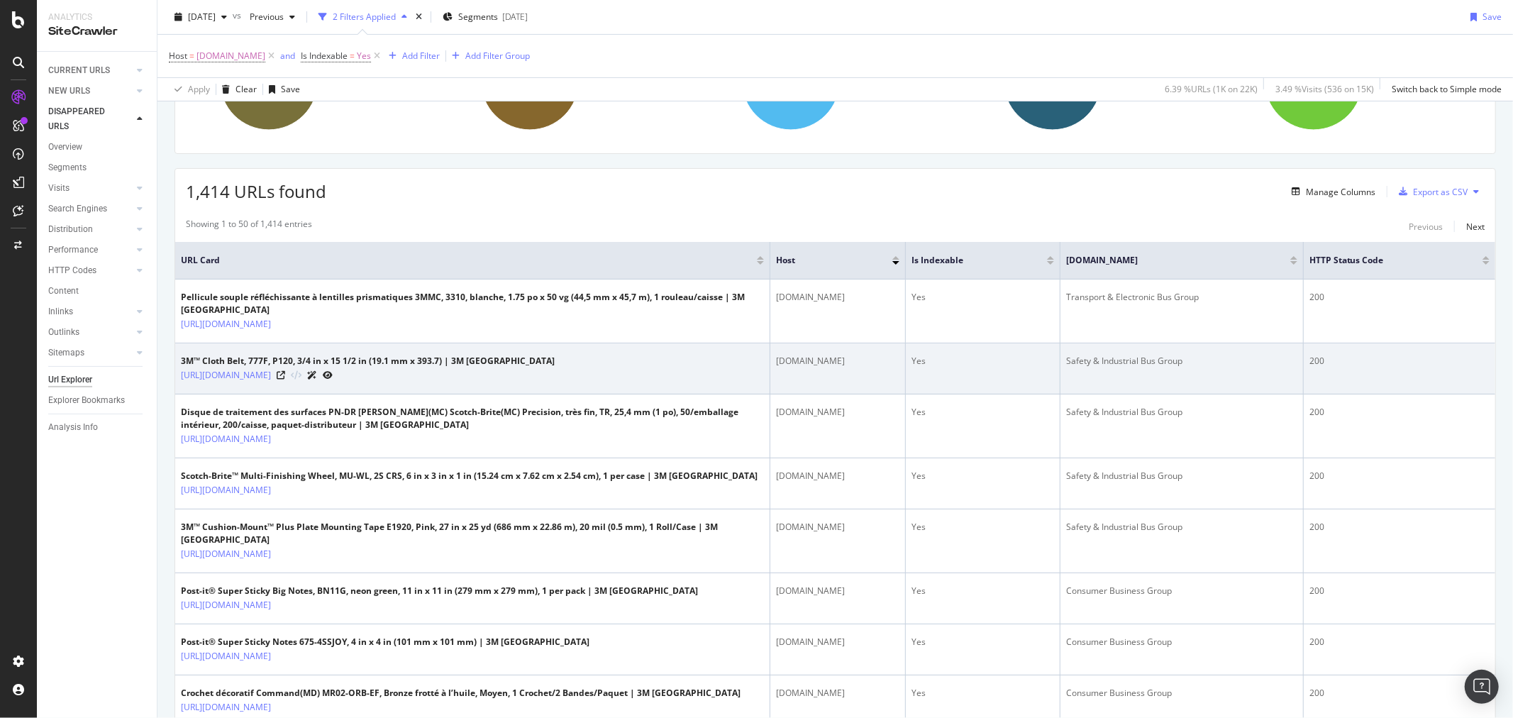
drag, startPoint x: 1252, startPoint y: 357, endPoint x: 1323, endPoint y: 328, distance: 77.3
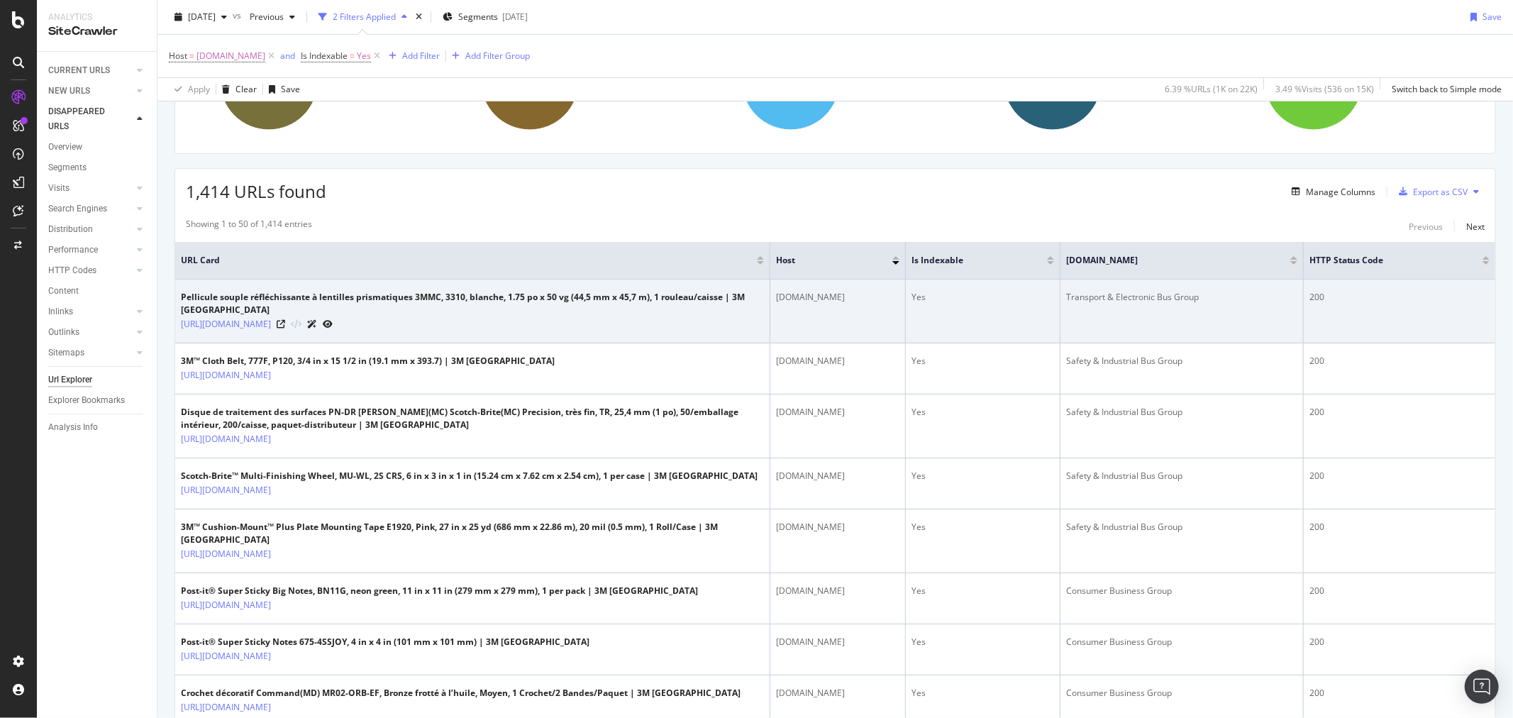
scroll to position [273, 0]
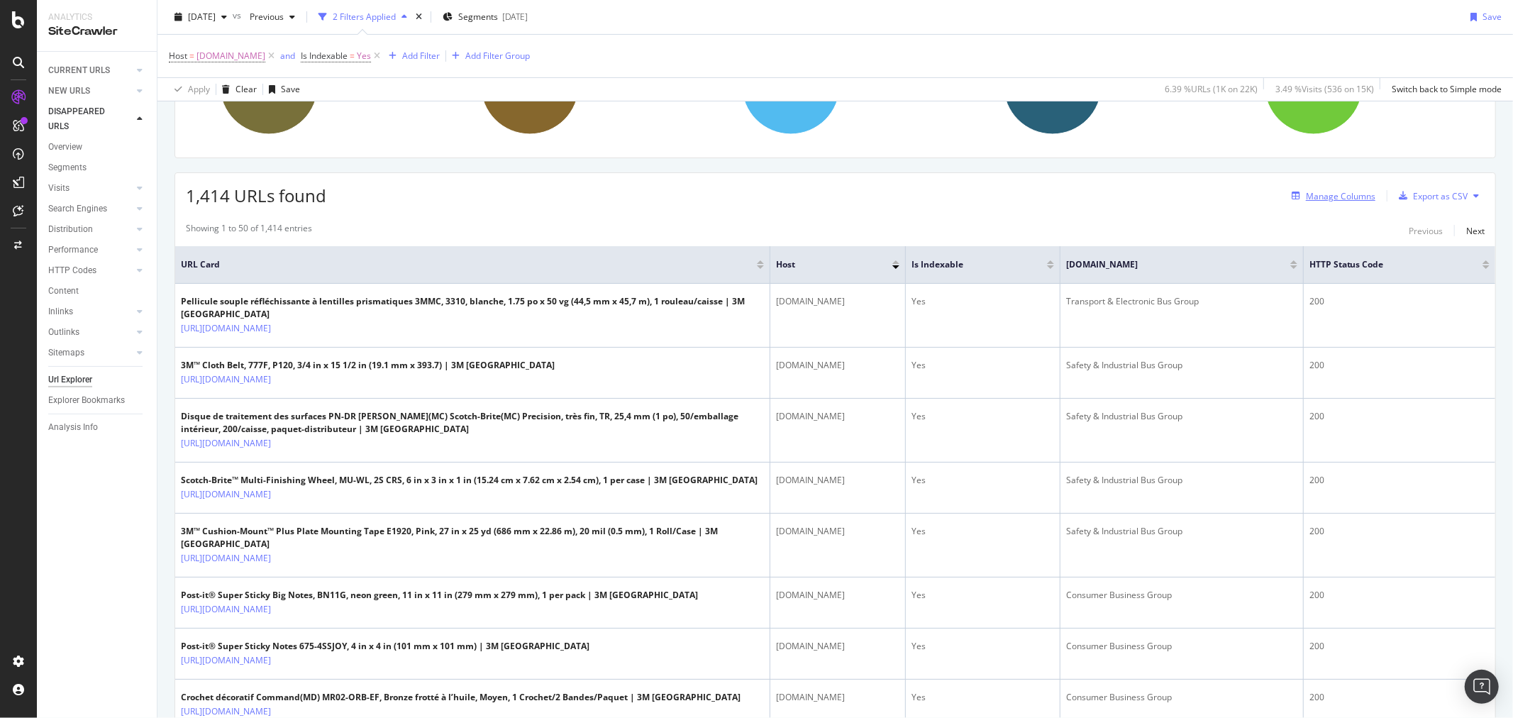
click at [1323, 196] on div "Manage Columns" at bounding box center [1340, 196] width 69 height 12
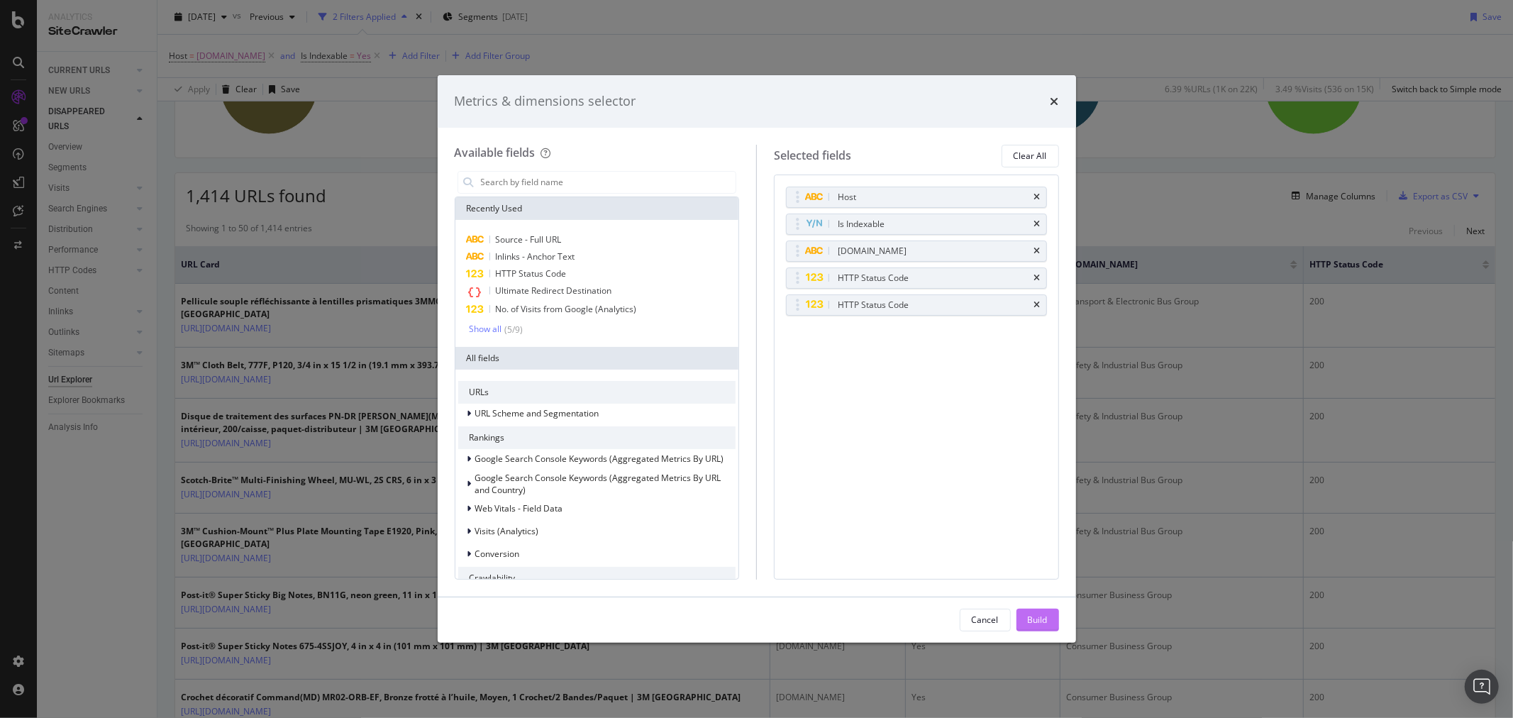
click at [1046, 618] on div "Build" at bounding box center [1038, 619] width 20 height 12
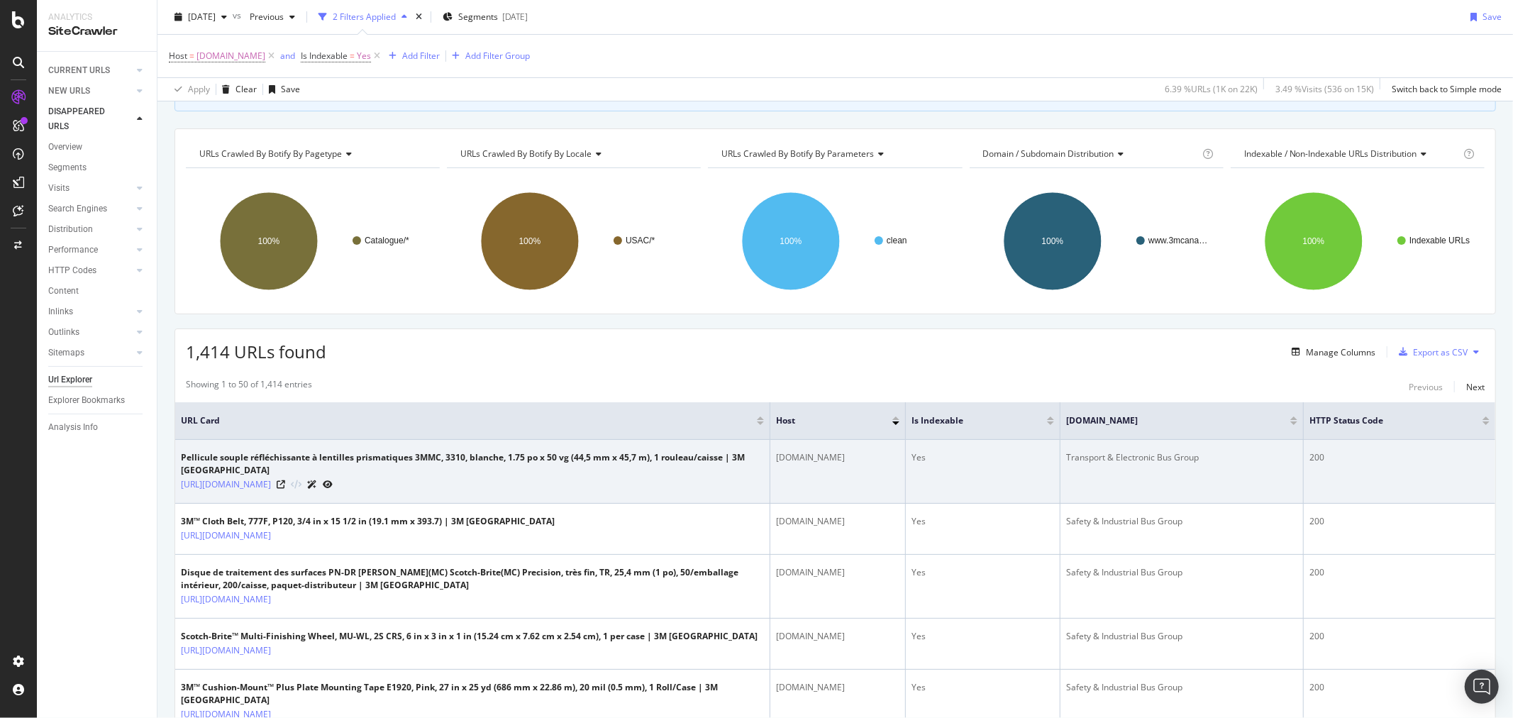
drag, startPoint x: 1126, startPoint y: 492, endPoint x: 1337, endPoint y: 440, distance: 217.6
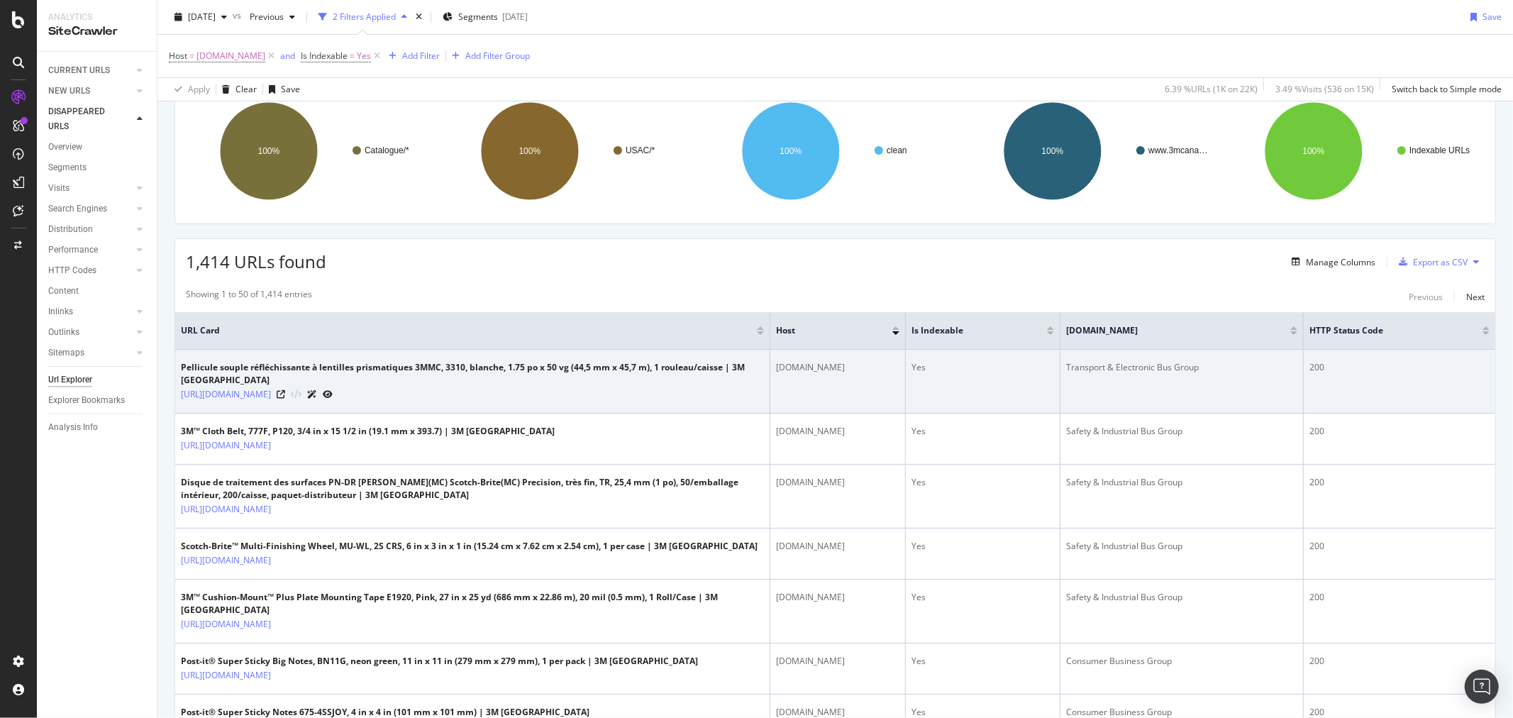
scroll to position [173, 0]
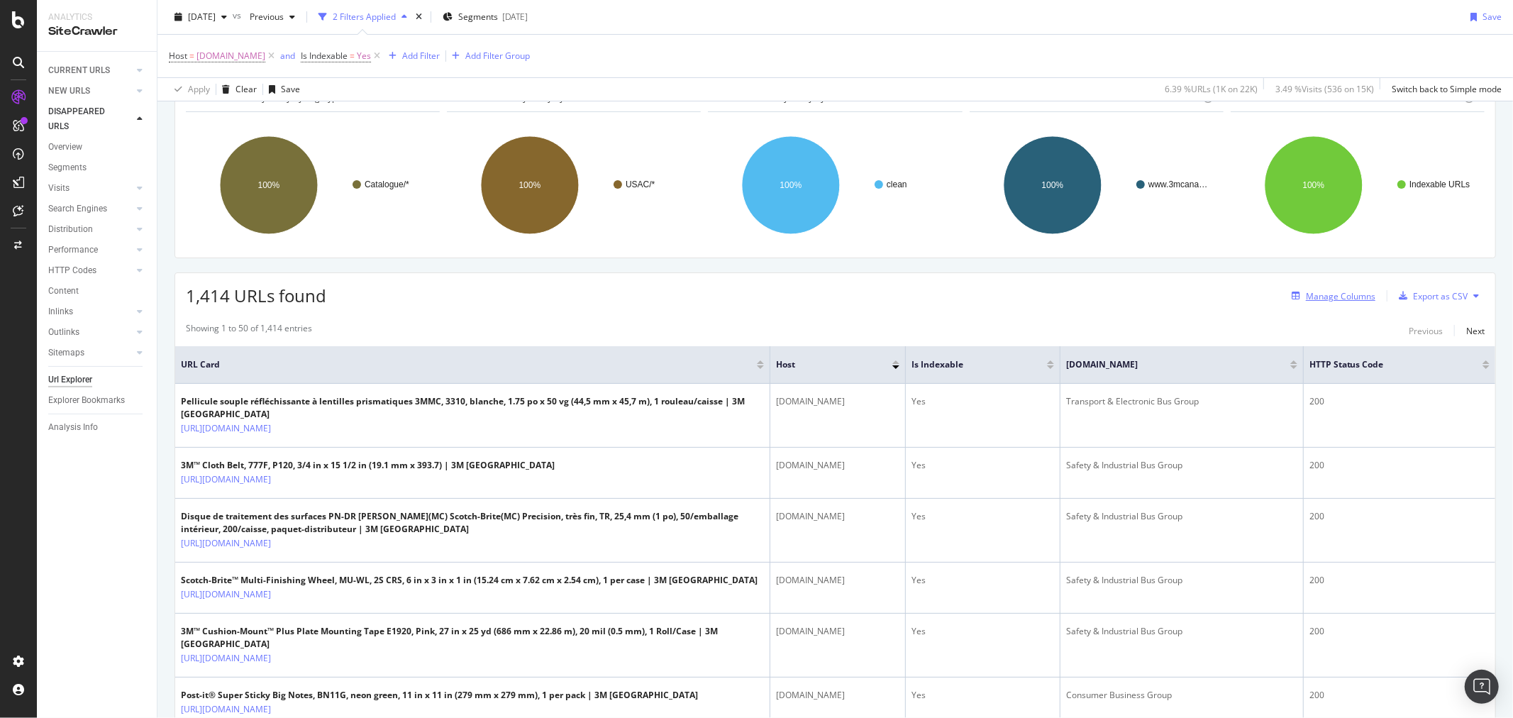
click at [1335, 295] on div "Manage Columns" at bounding box center [1340, 296] width 69 height 12
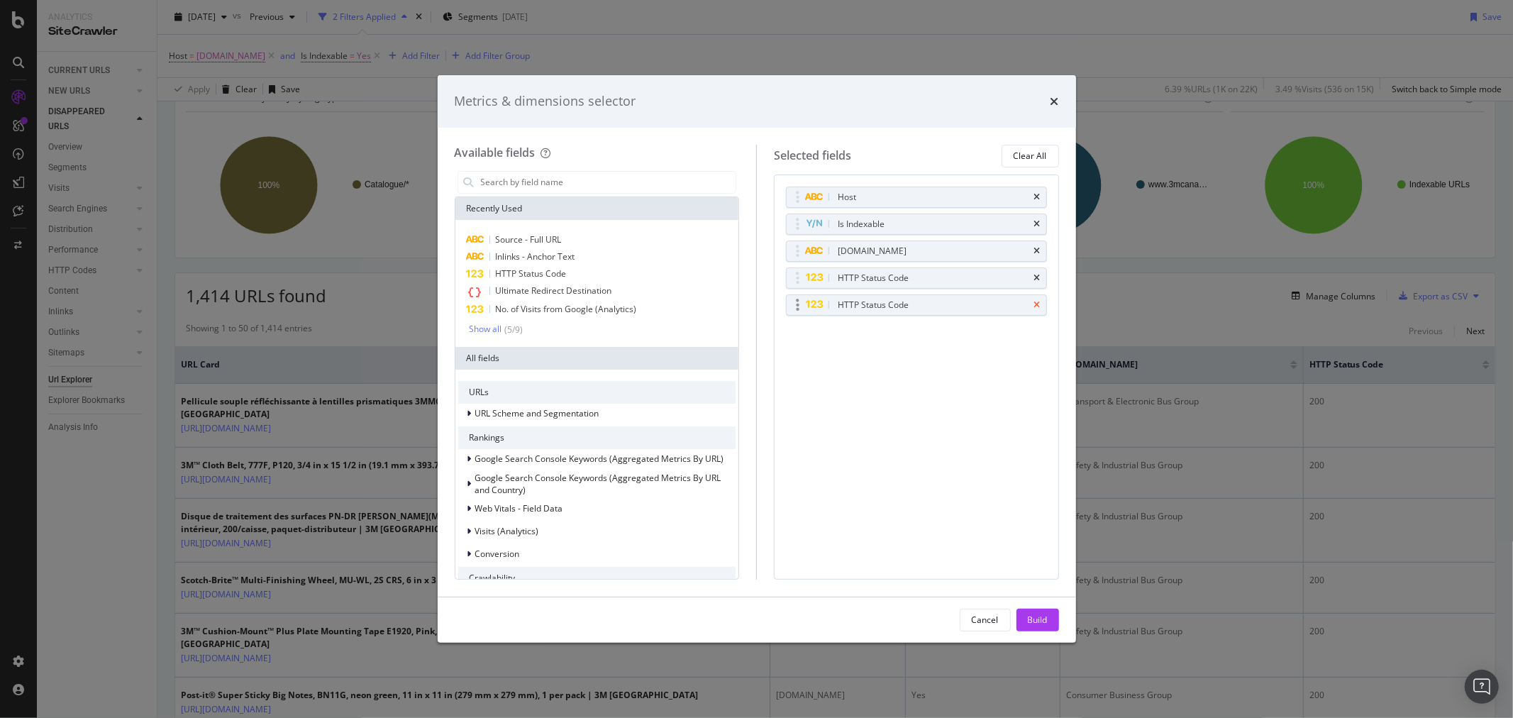
click at [1038, 308] on icon "times" at bounding box center [1037, 305] width 6 height 9
click at [1037, 625] on div "Build" at bounding box center [1038, 619] width 20 height 12
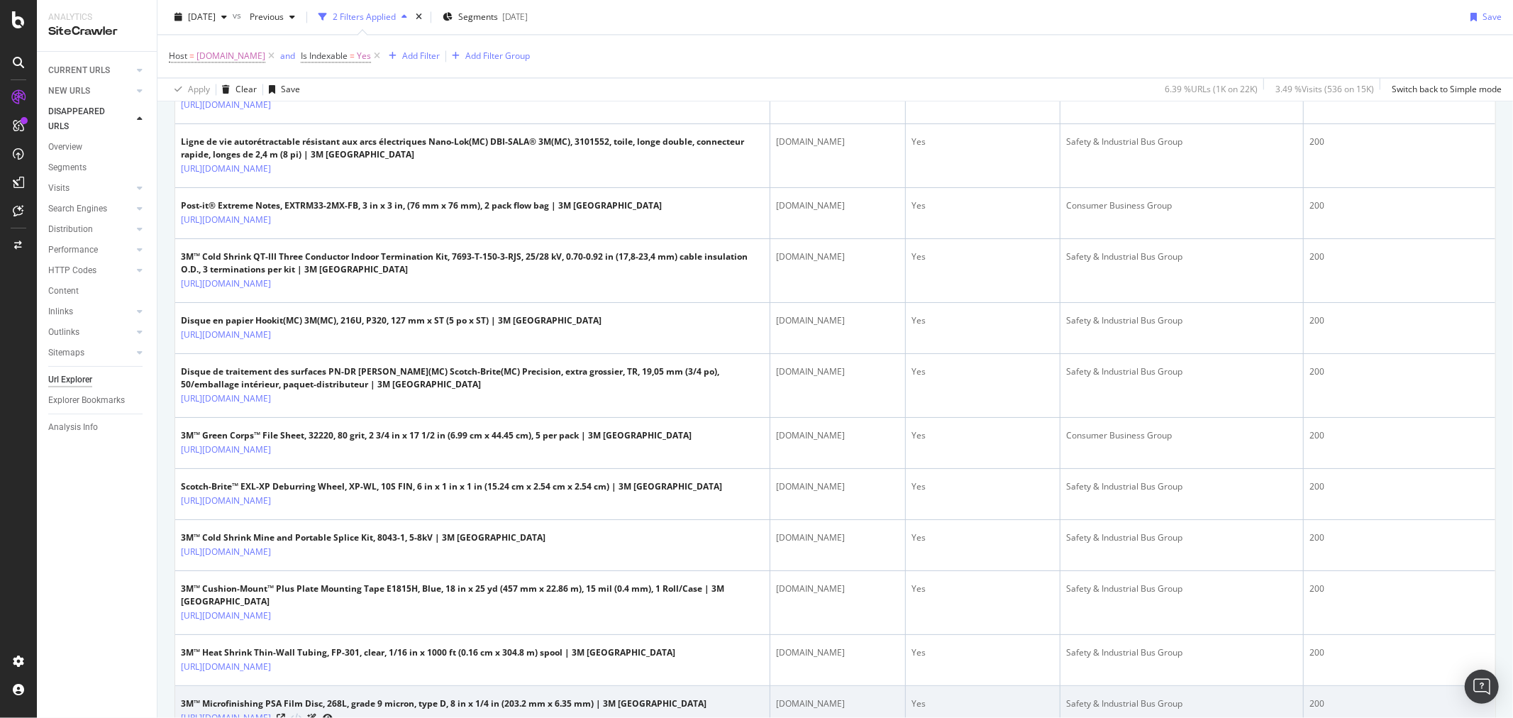
scroll to position [2593, 0]
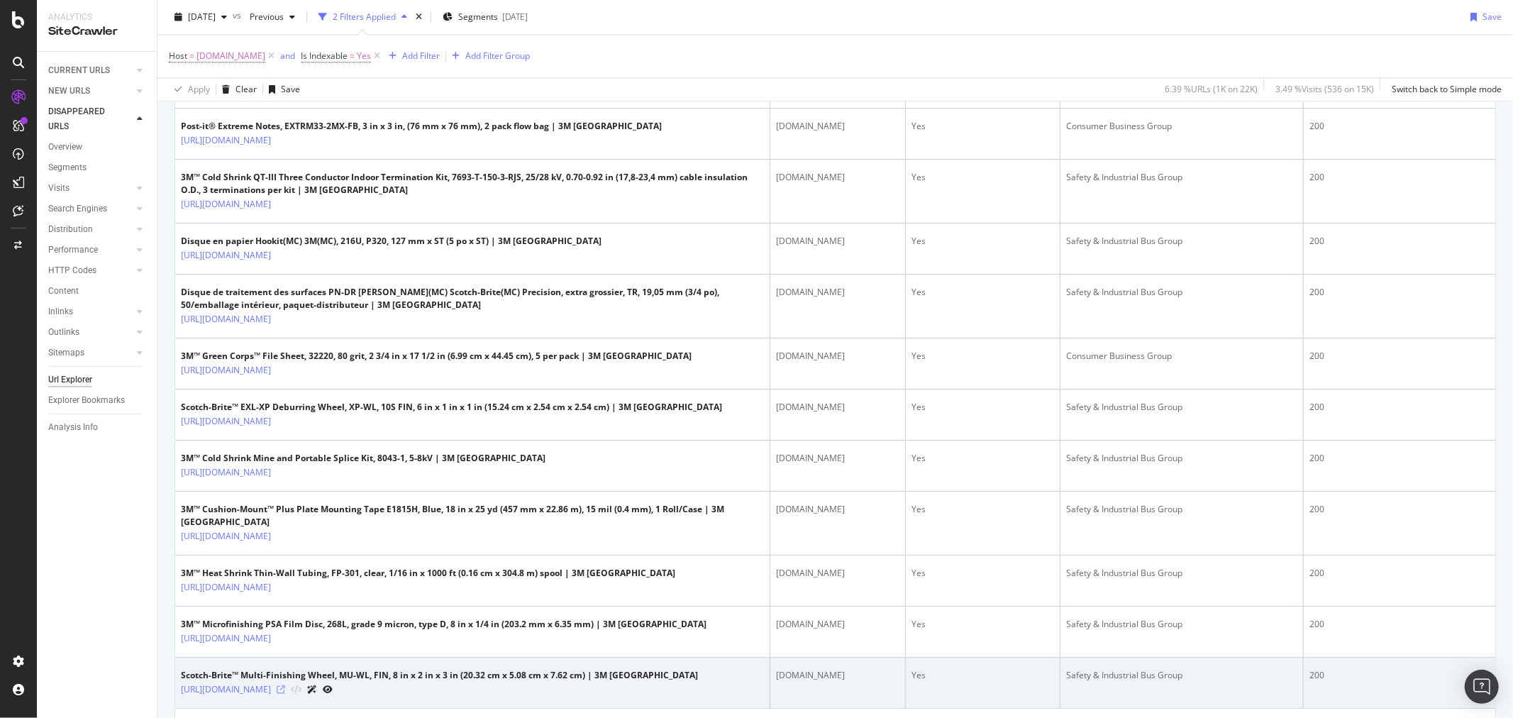
click at [285, 685] on icon at bounding box center [281, 689] width 9 height 9
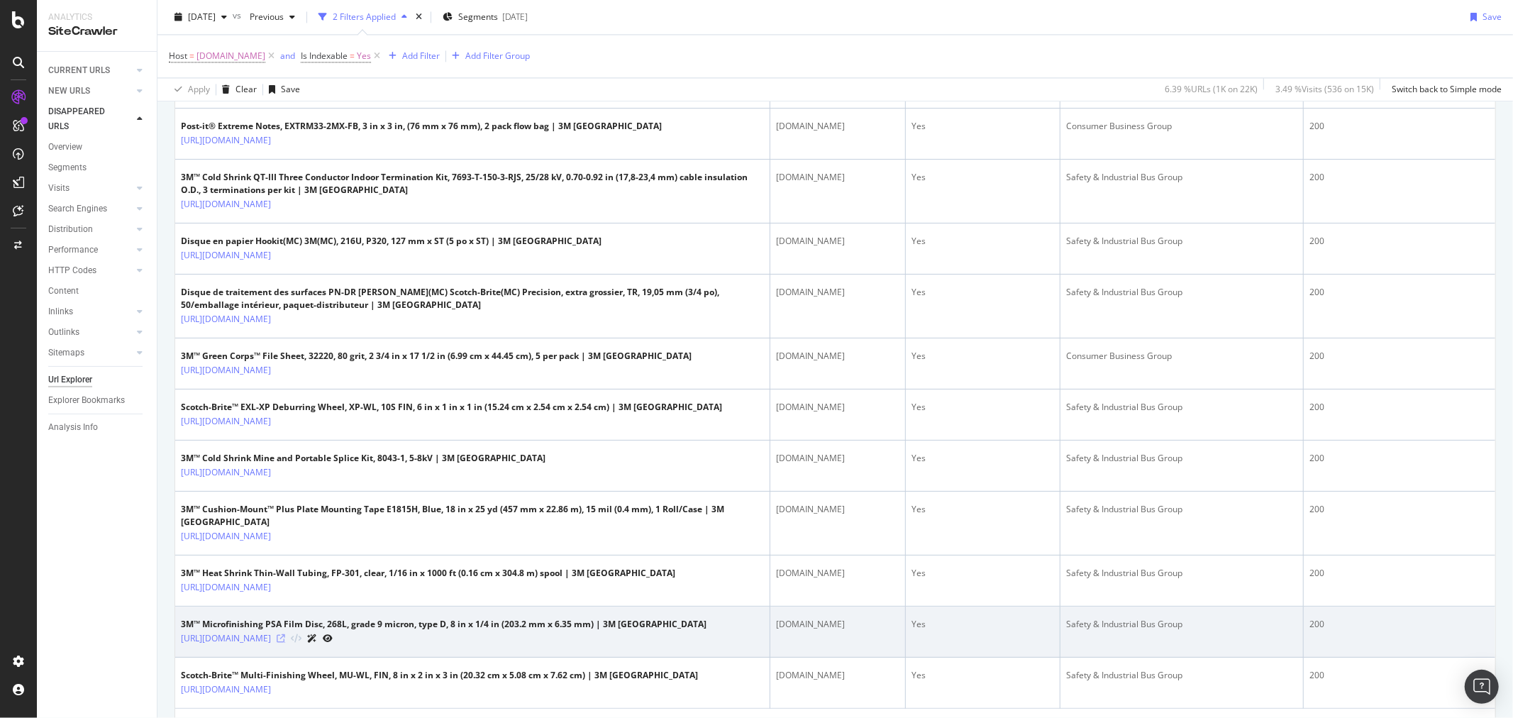
click at [285, 634] on icon at bounding box center [281, 638] width 9 height 9
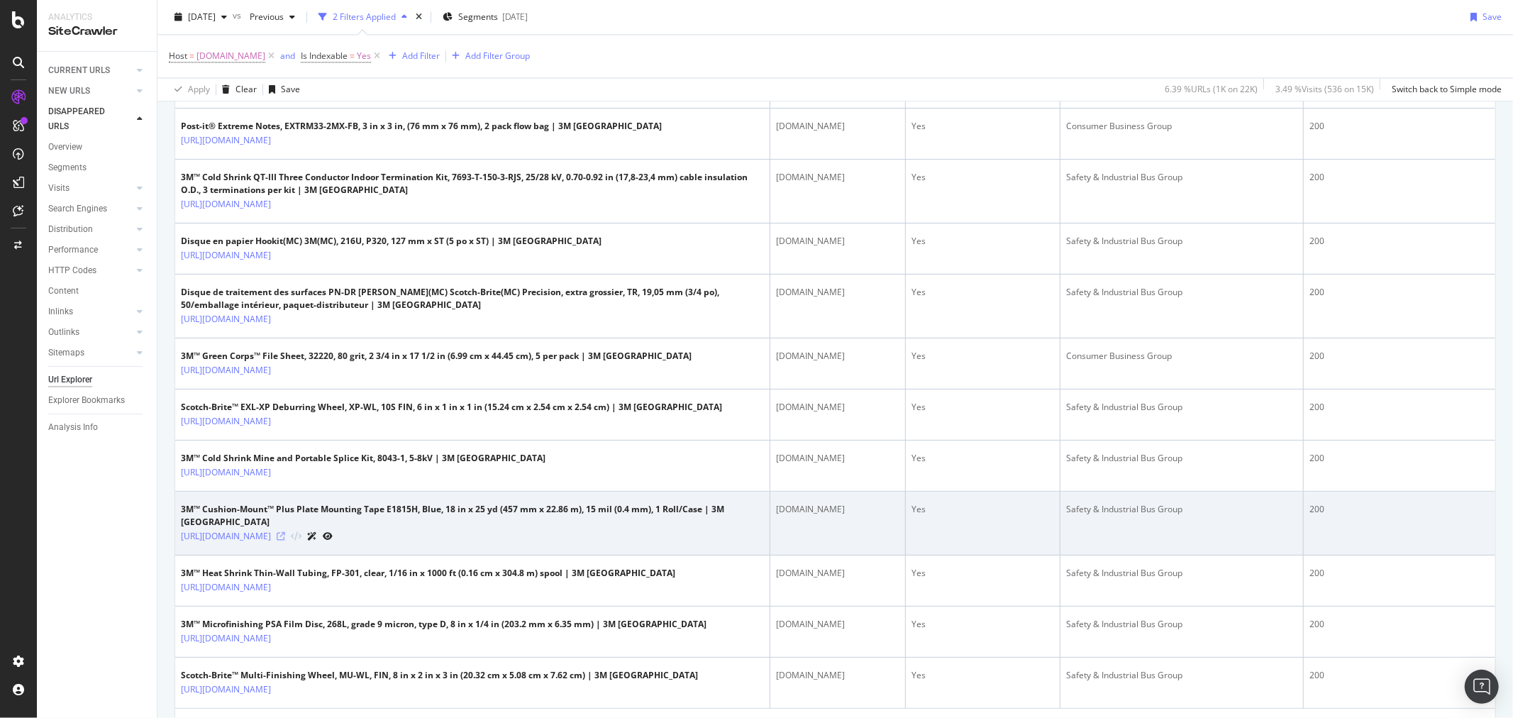
click at [285, 532] on icon at bounding box center [281, 536] width 9 height 9
